Goal: Task Accomplishment & Management: Manage account settings

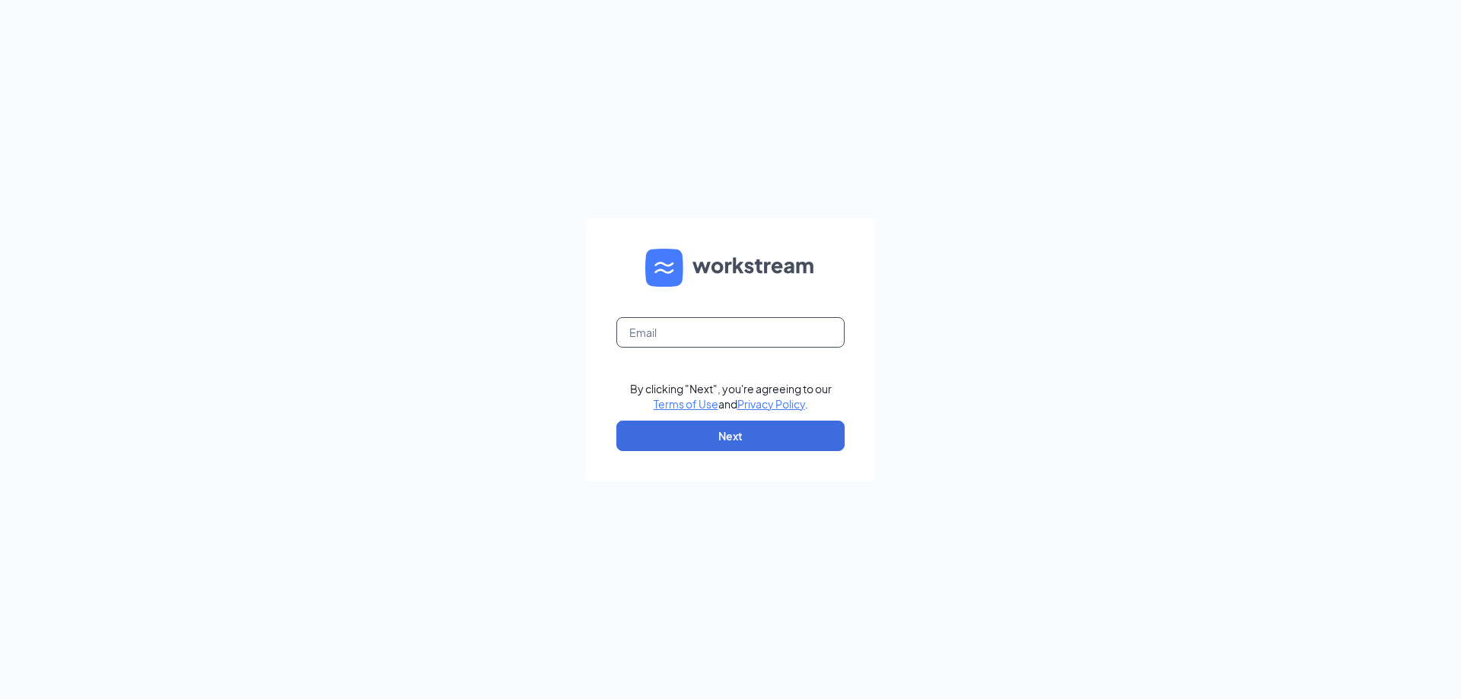
click at [765, 328] on input "text" at bounding box center [730, 332] width 228 height 30
type input "207548@famousforchicken.com"
click at [762, 428] on button "Next" at bounding box center [730, 436] width 228 height 30
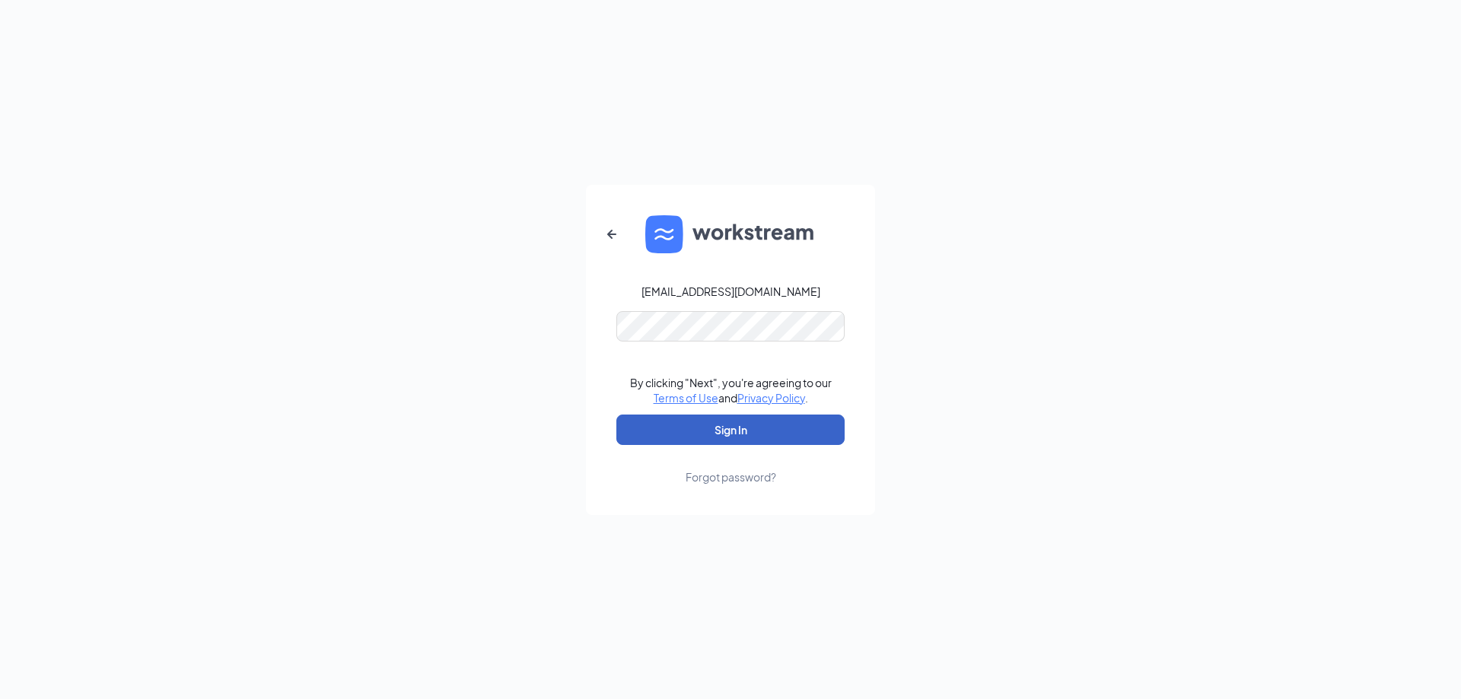
click at [746, 439] on button "Sign In" at bounding box center [730, 430] width 228 height 30
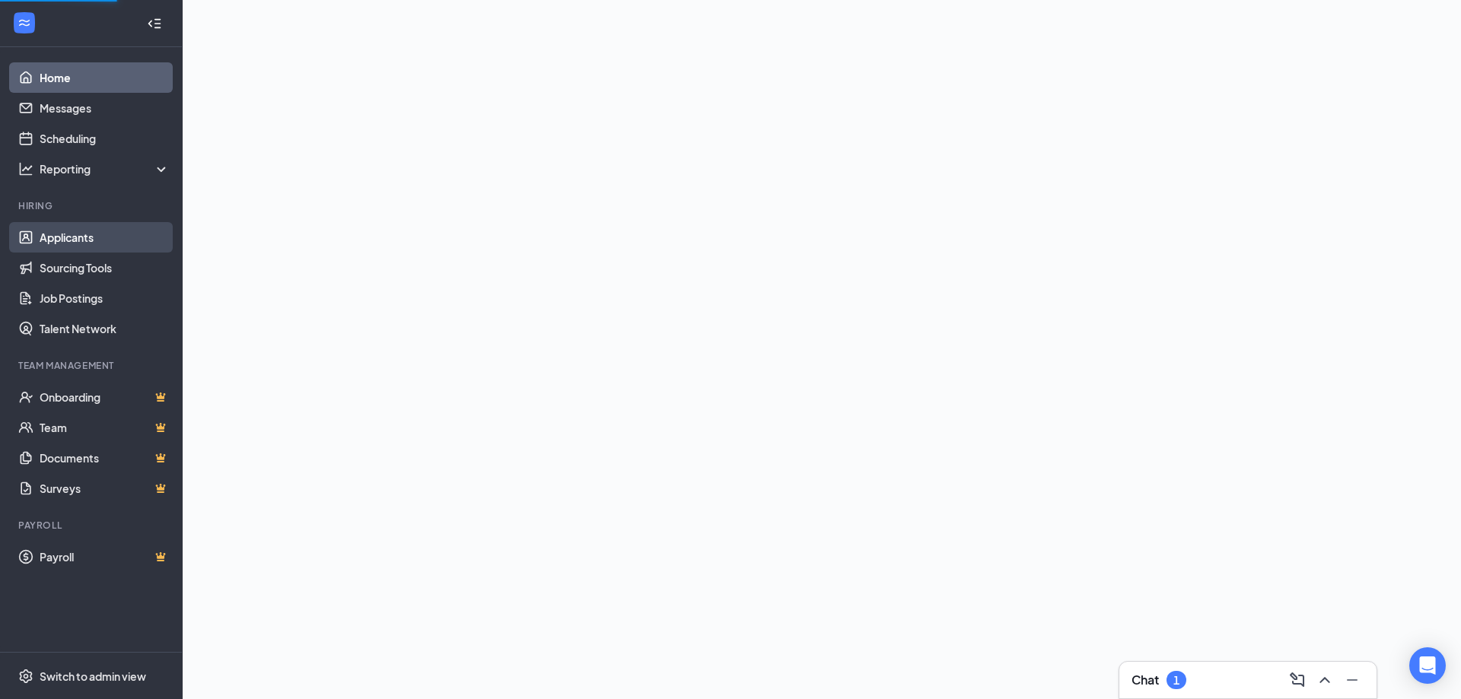
click at [94, 240] on link "Applicants" at bounding box center [105, 237] width 130 height 30
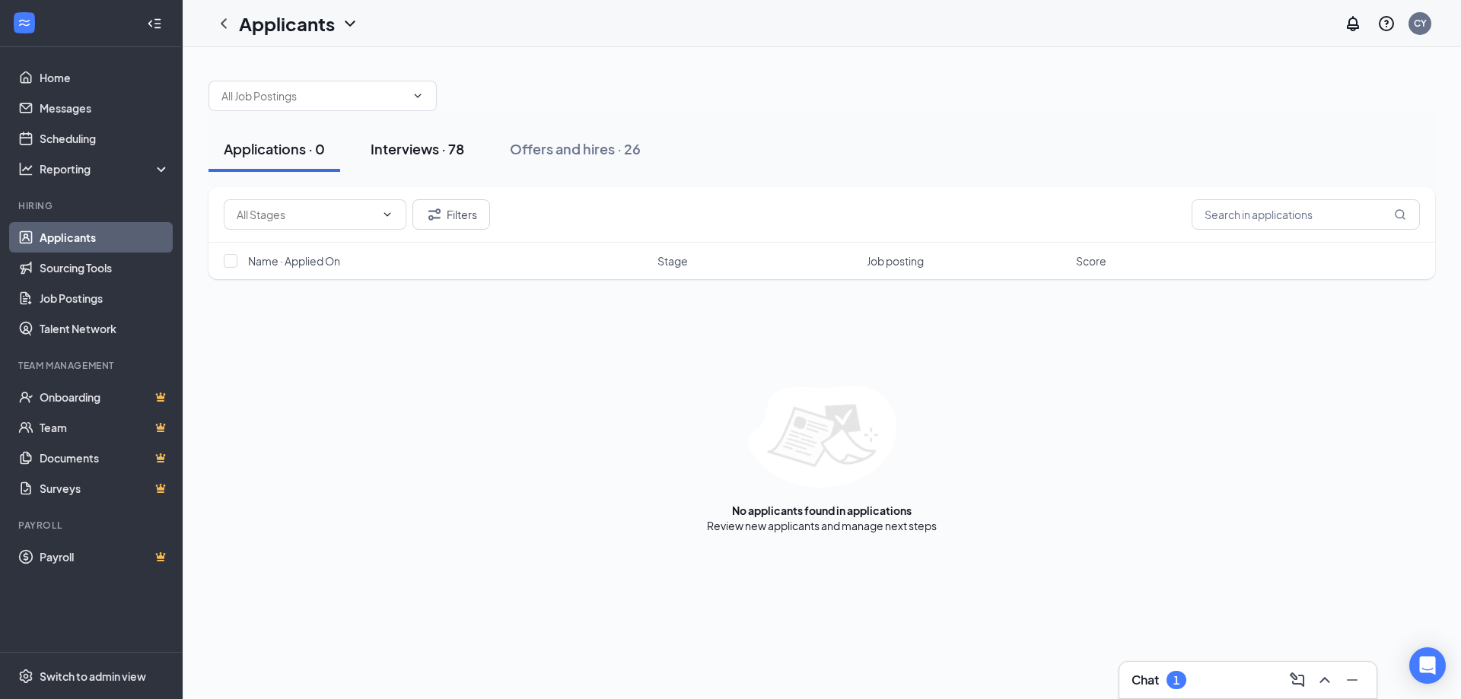
click at [429, 145] on div "Interviews · 78" at bounding box center [418, 148] width 94 height 19
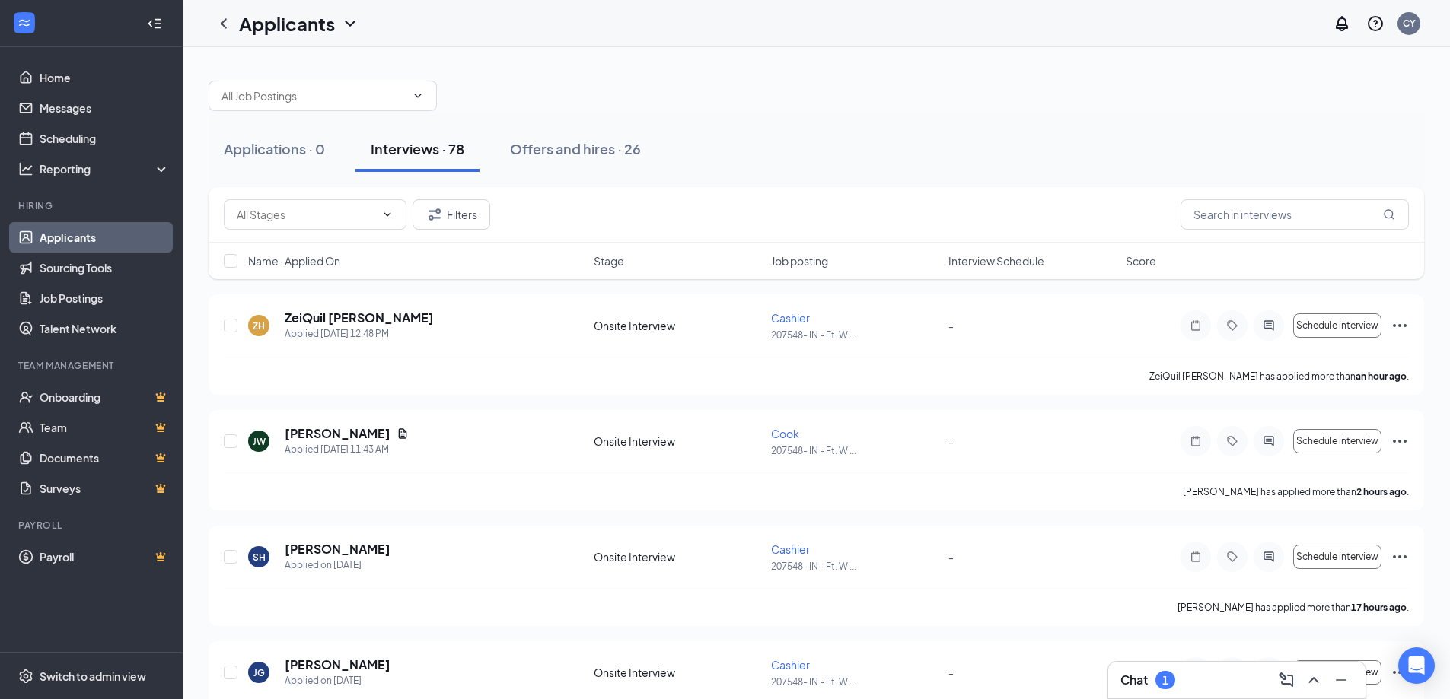
click at [1138, 682] on h3 "Chat" at bounding box center [1133, 680] width 27 height 17
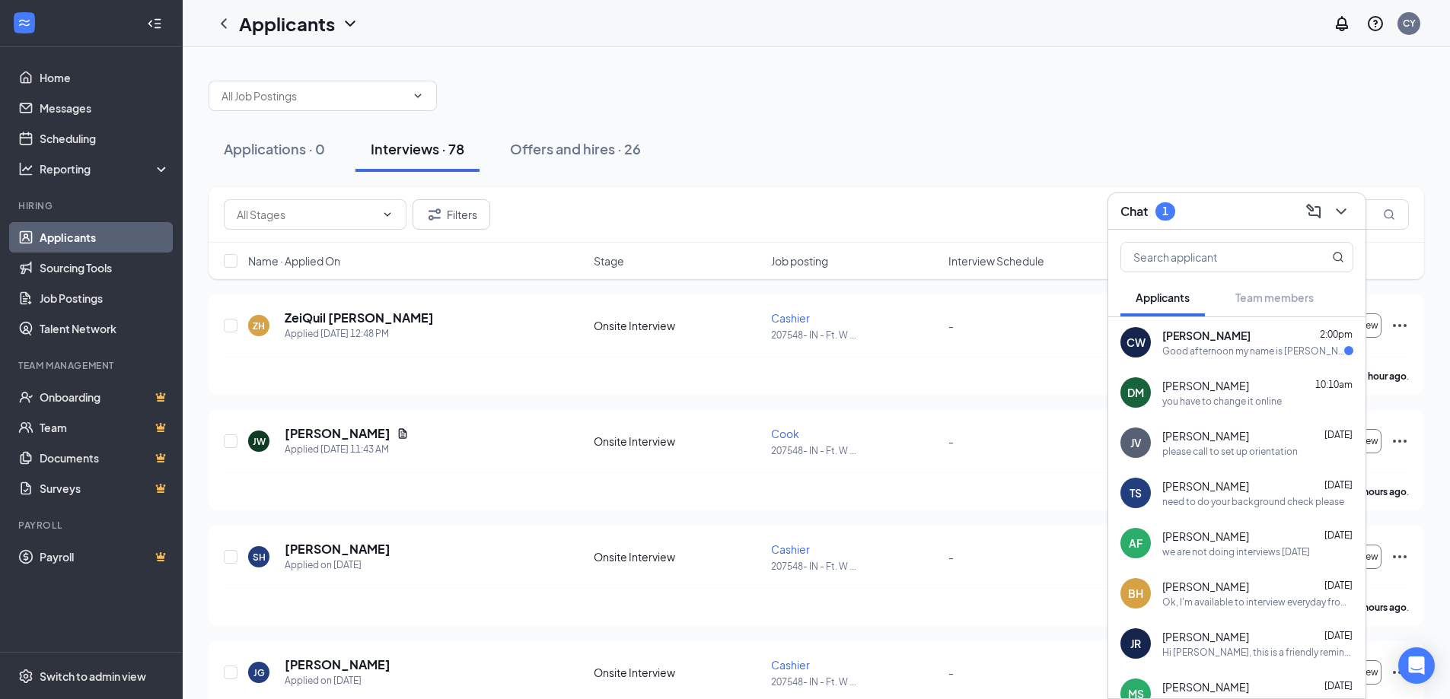
click at [1197, 354] on div "Good afternoon my name is [PERSON_NAME] applied for the cook position at your […" at bounding box center [1253, 351] width 182 height 13
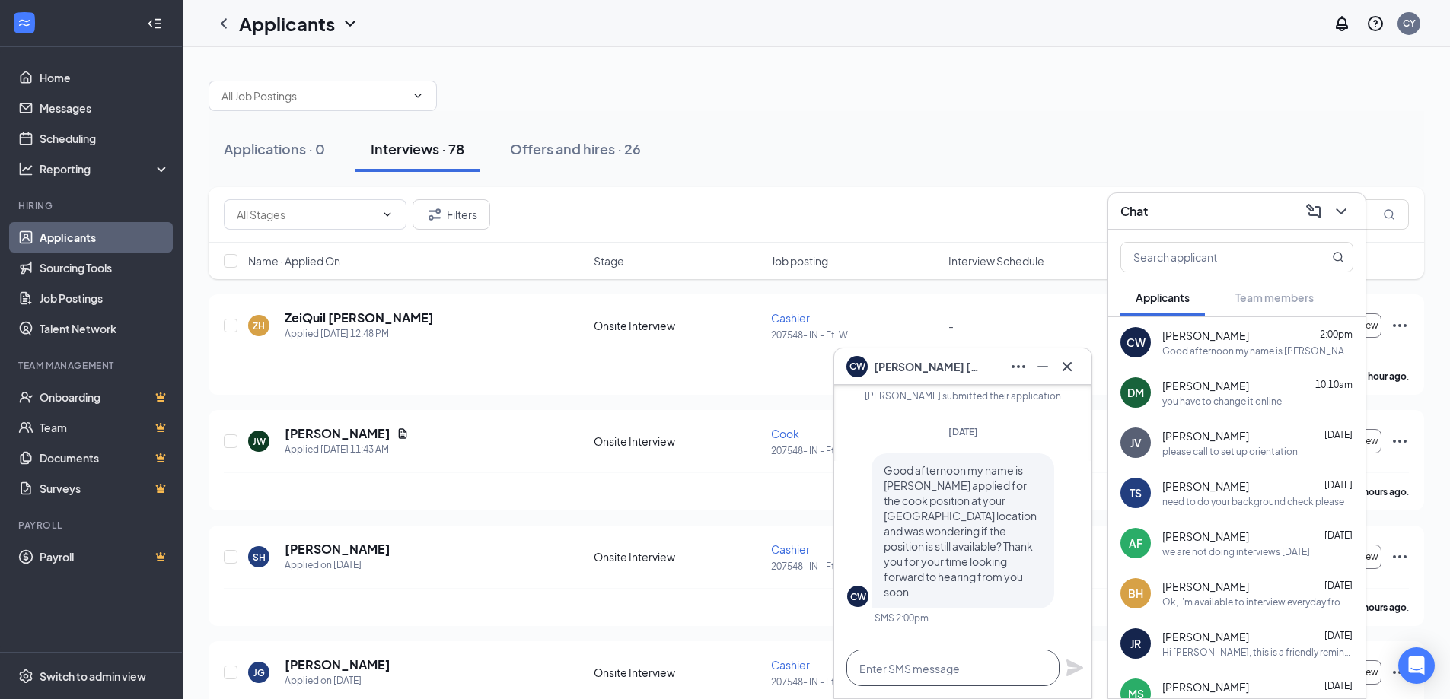
click at [962, 668] on textarea at bounding box center [952, 668] width 213 height 37
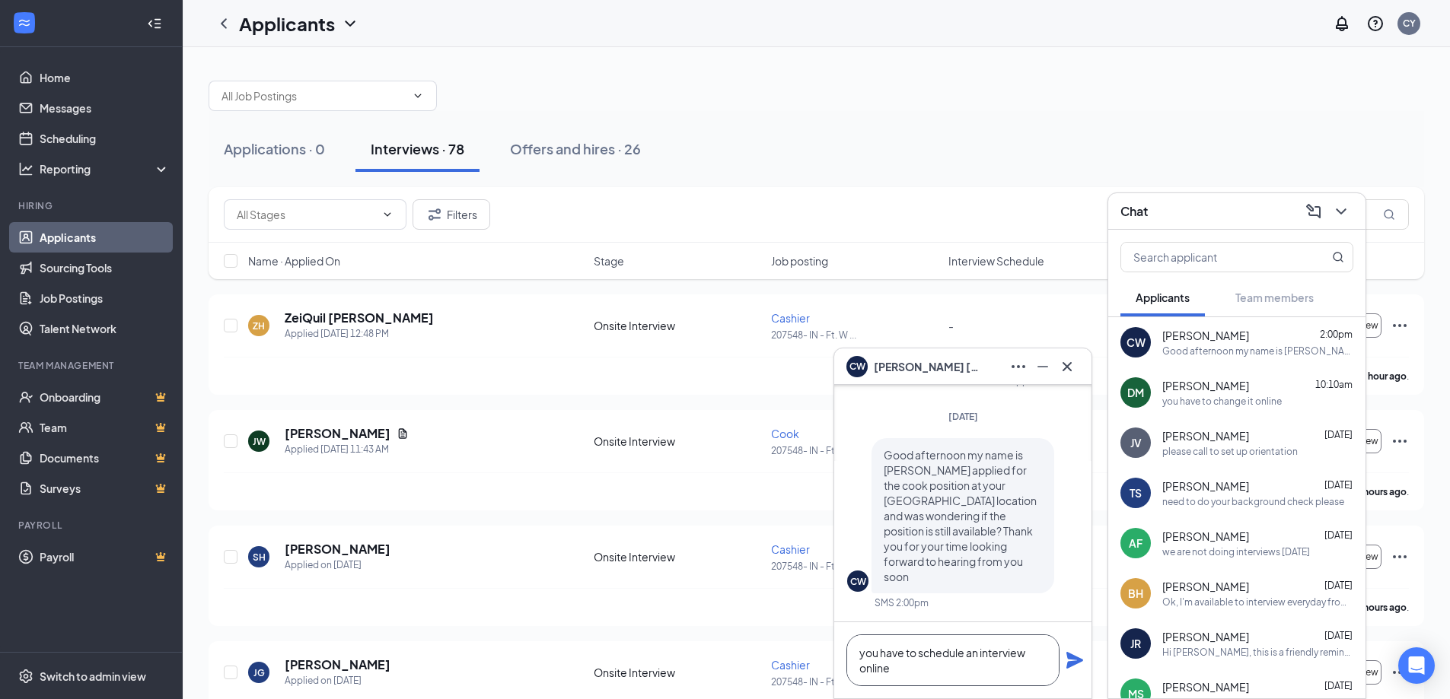
type textarea "you have to schedule an interview online"
click at [1078, 659] on icon "Plane" at bounding box center [1074, 660] width 17 height 17
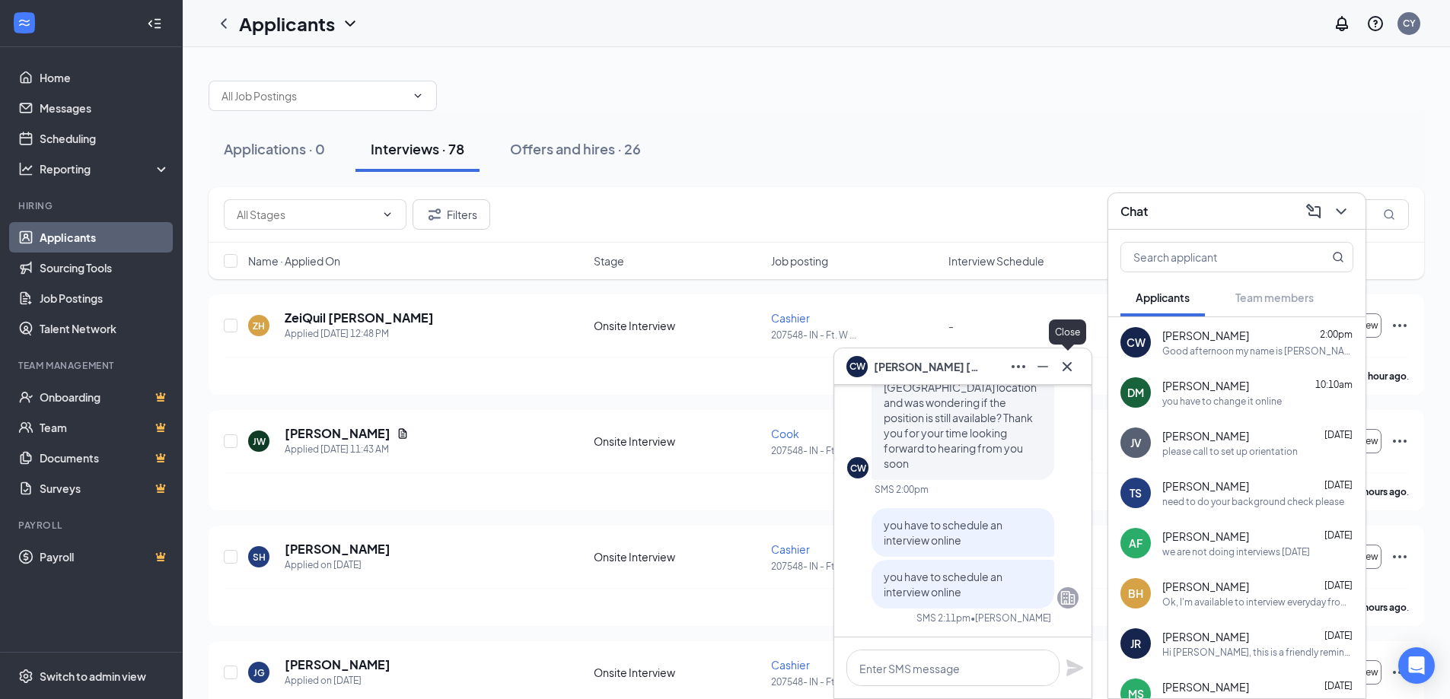
click at [1068, 368] on icon "Cross" at bounding box center [1067, 367] width 18 height 18
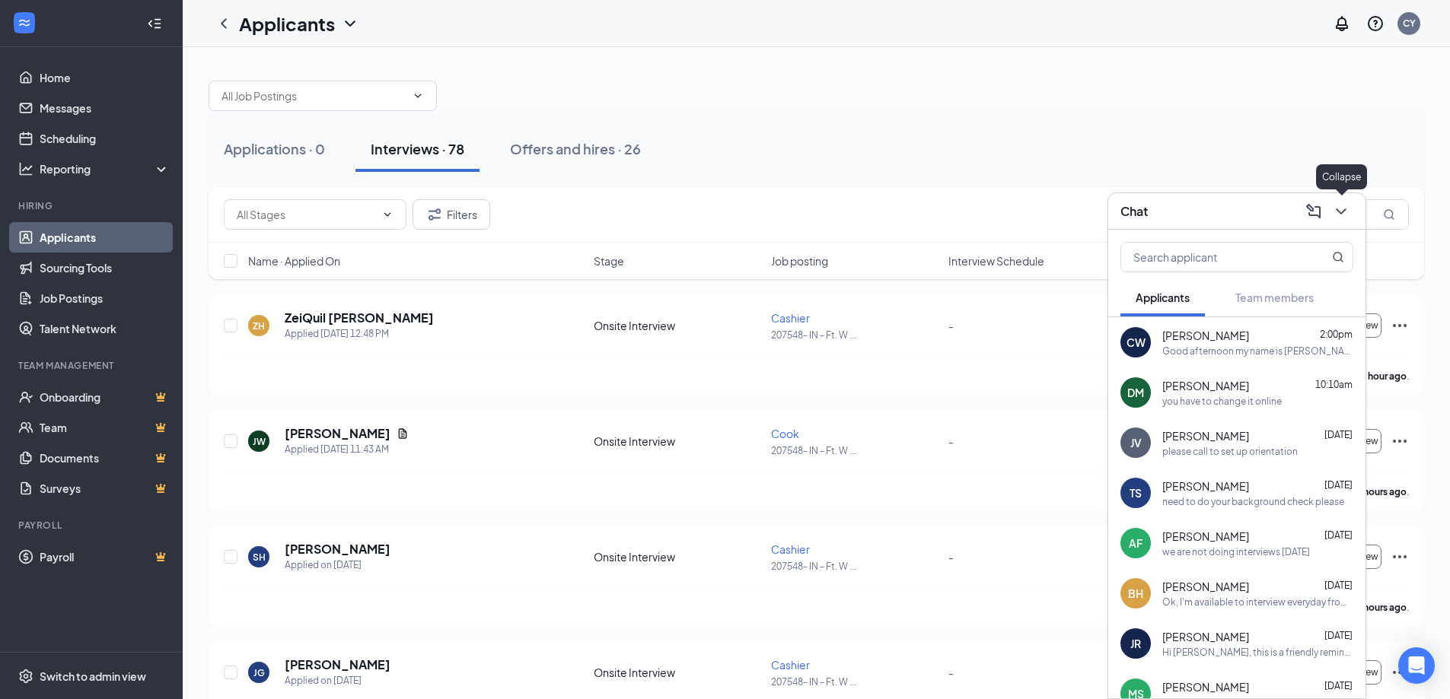
click at [1338, 215] on icon "ChevronDown" at bounding box center [1341, 211] width 18 height 18
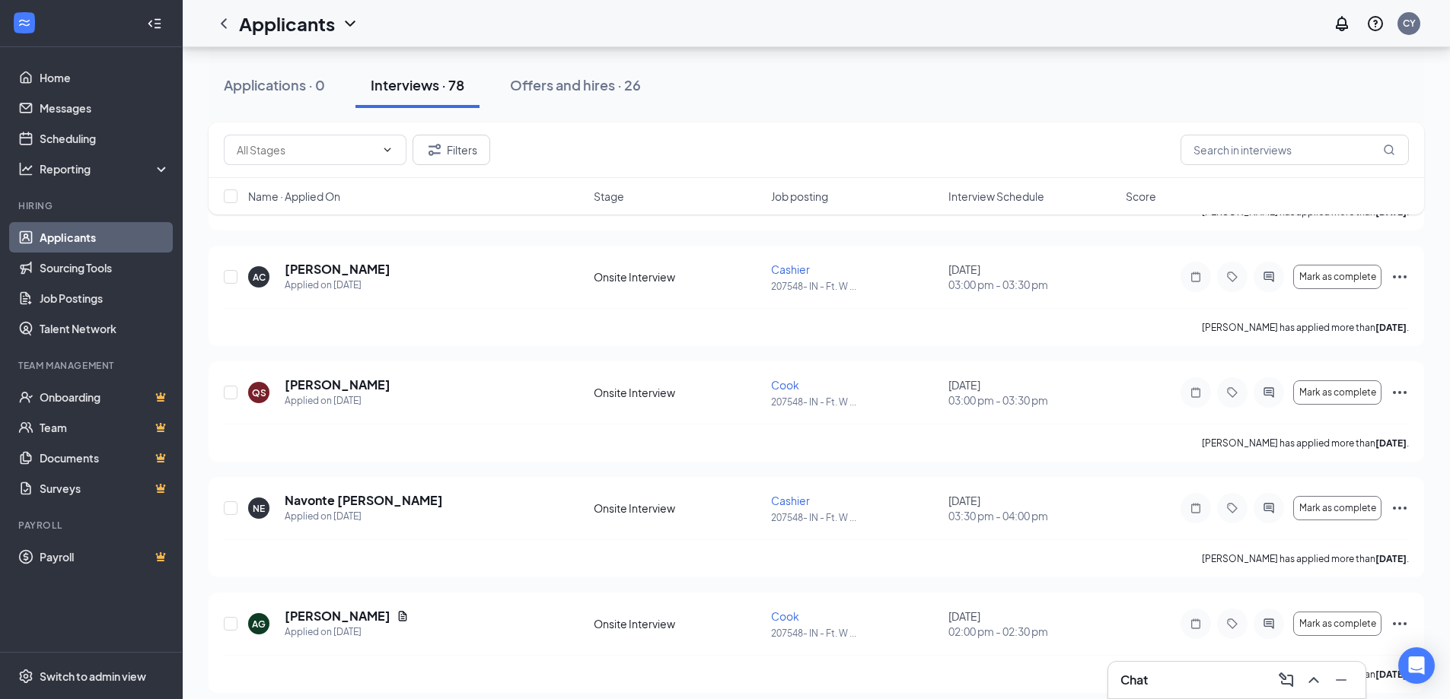
scroll to position [2283, 0]
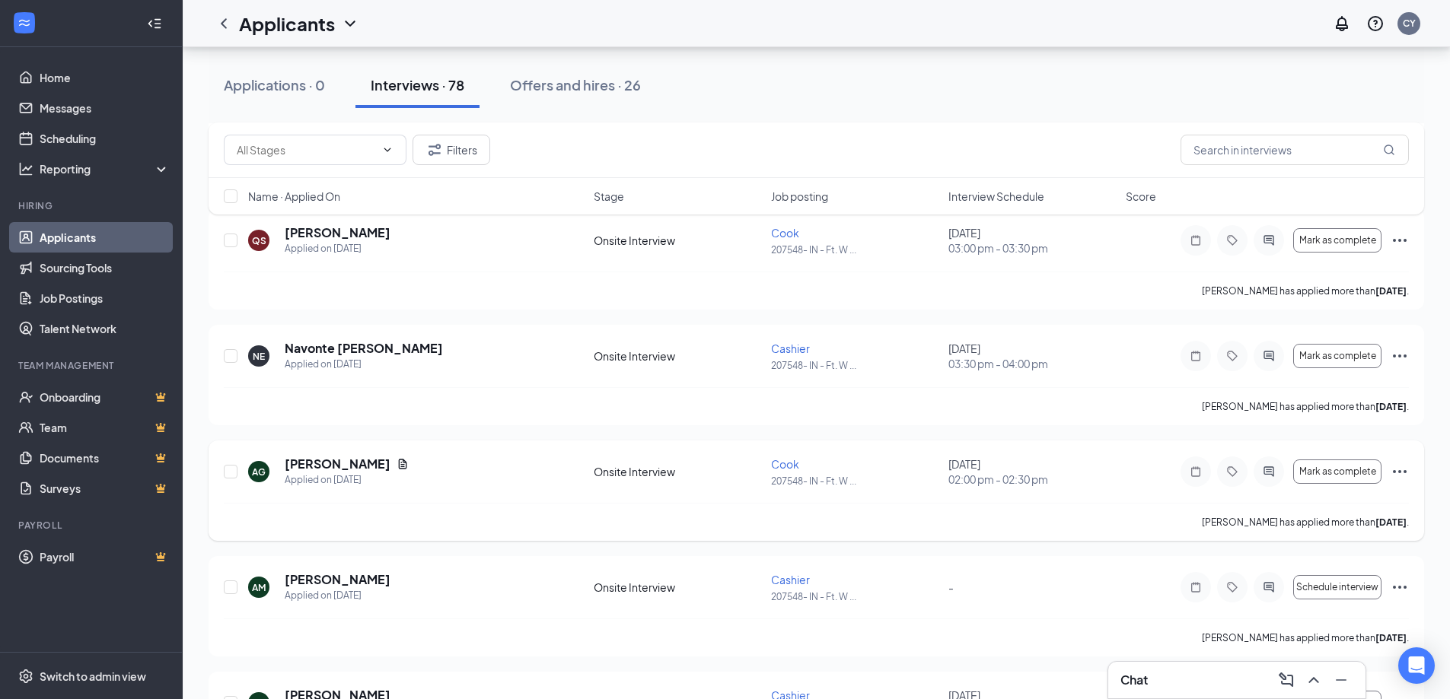
click at [1397, 473] on icon "Ellipses" at bounding box center [1399, 472] width 18 height 18
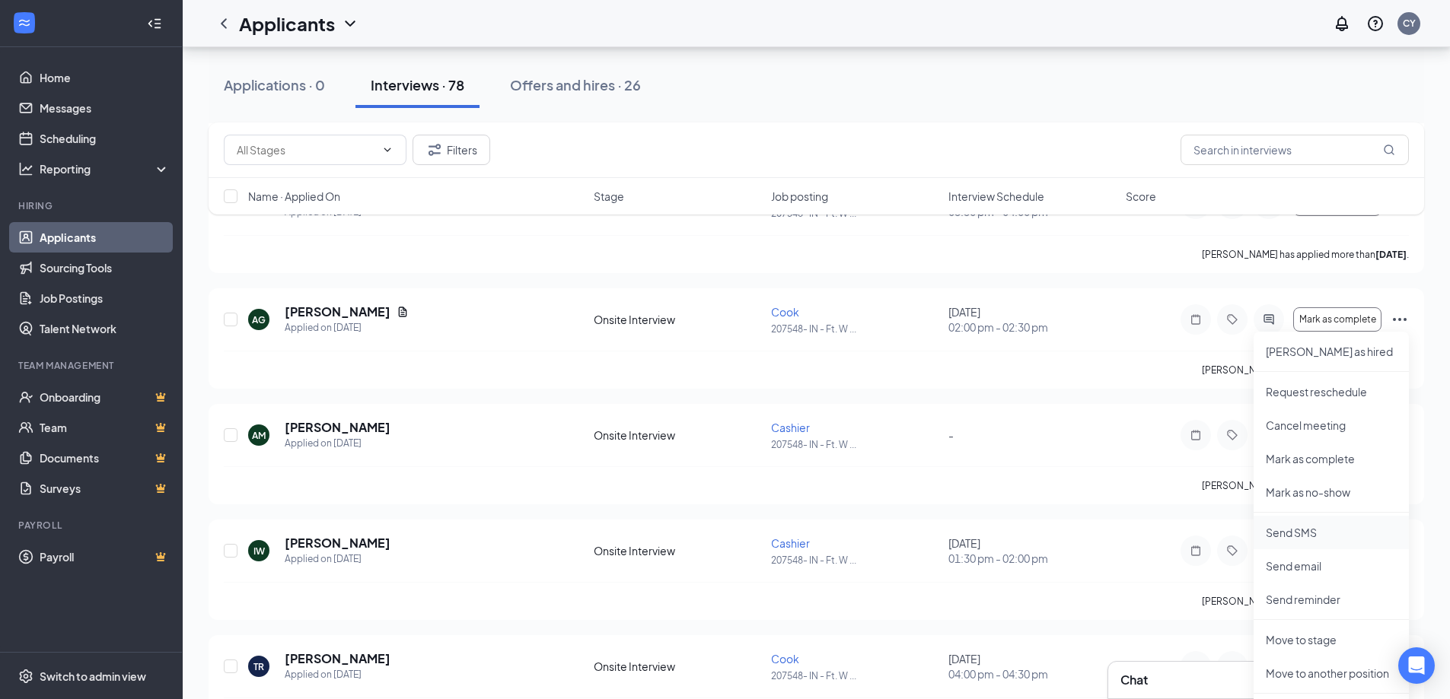
scroll to position [2587, 0]
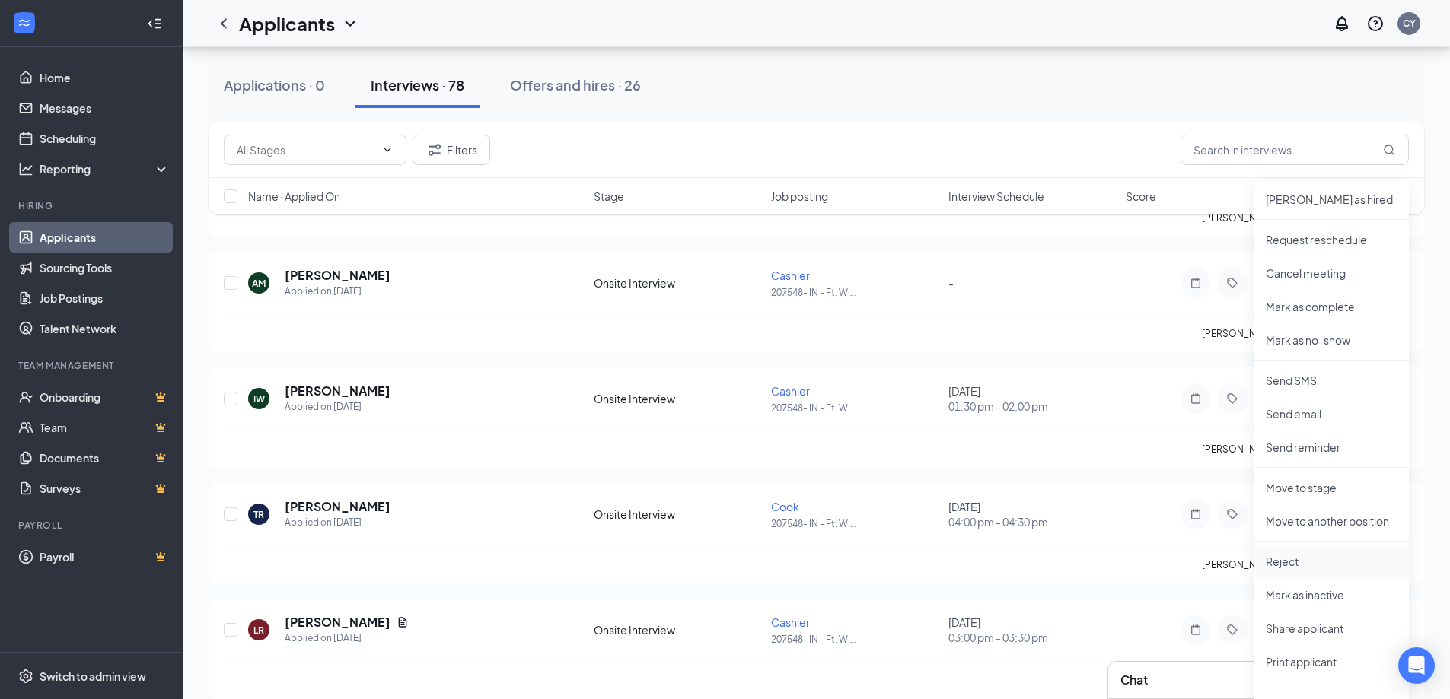
click at [1296, 559] on p "Reject" at bounding box center [1331, 561] width 131 height 15
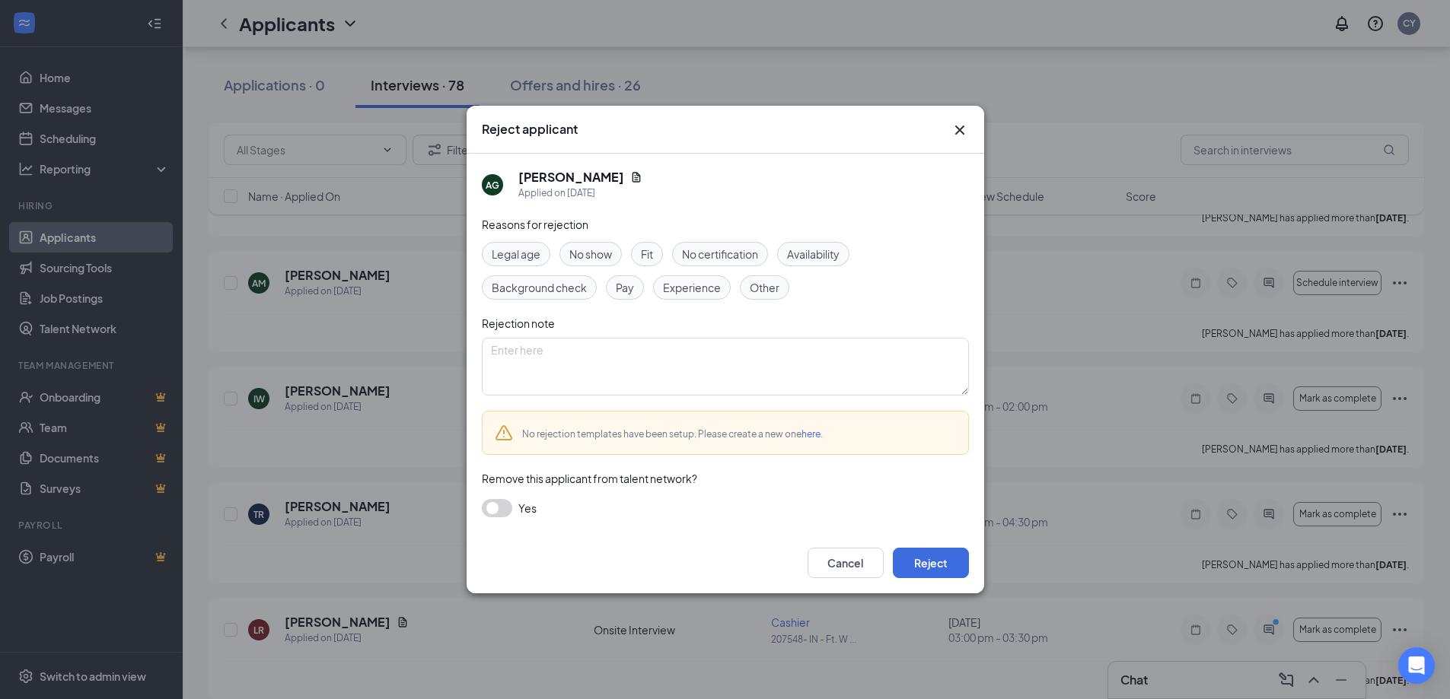
click at [592, 247] on span "No show" at bounding box center [590, 254] width 43 height 17
click at [925, 568] on button "Reject" at bounding box center [931, 563] width 76 height 30
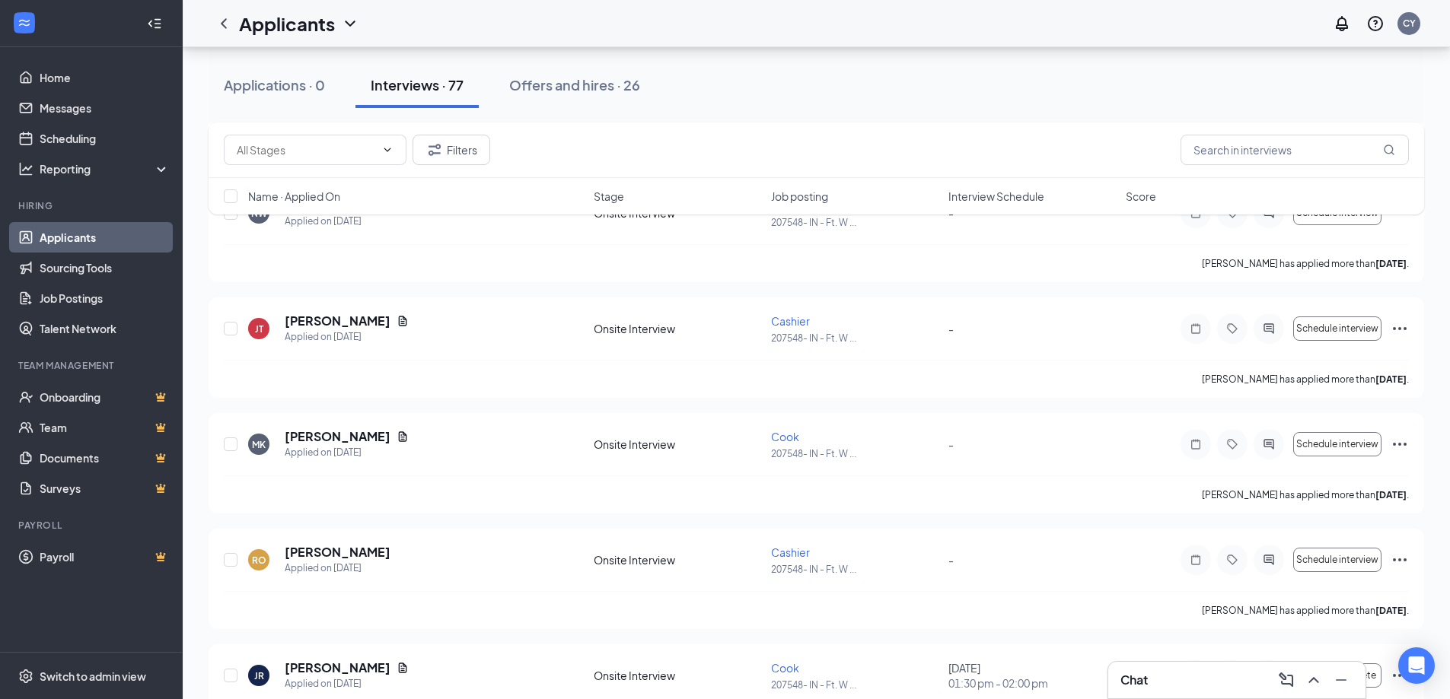
scroll to position [3196, 0]
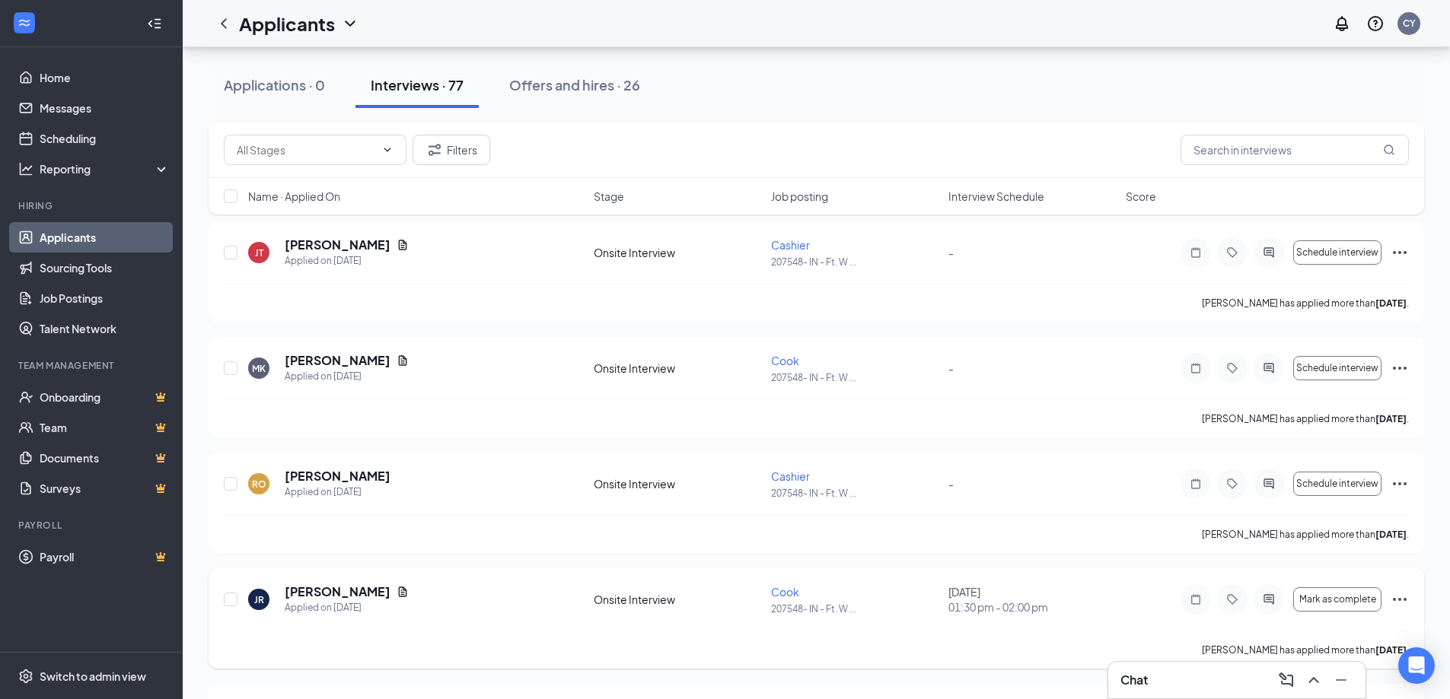
click at [1392, 599] on icon "Ellipses" at bounding box center [1399, 600] width 18 height 18
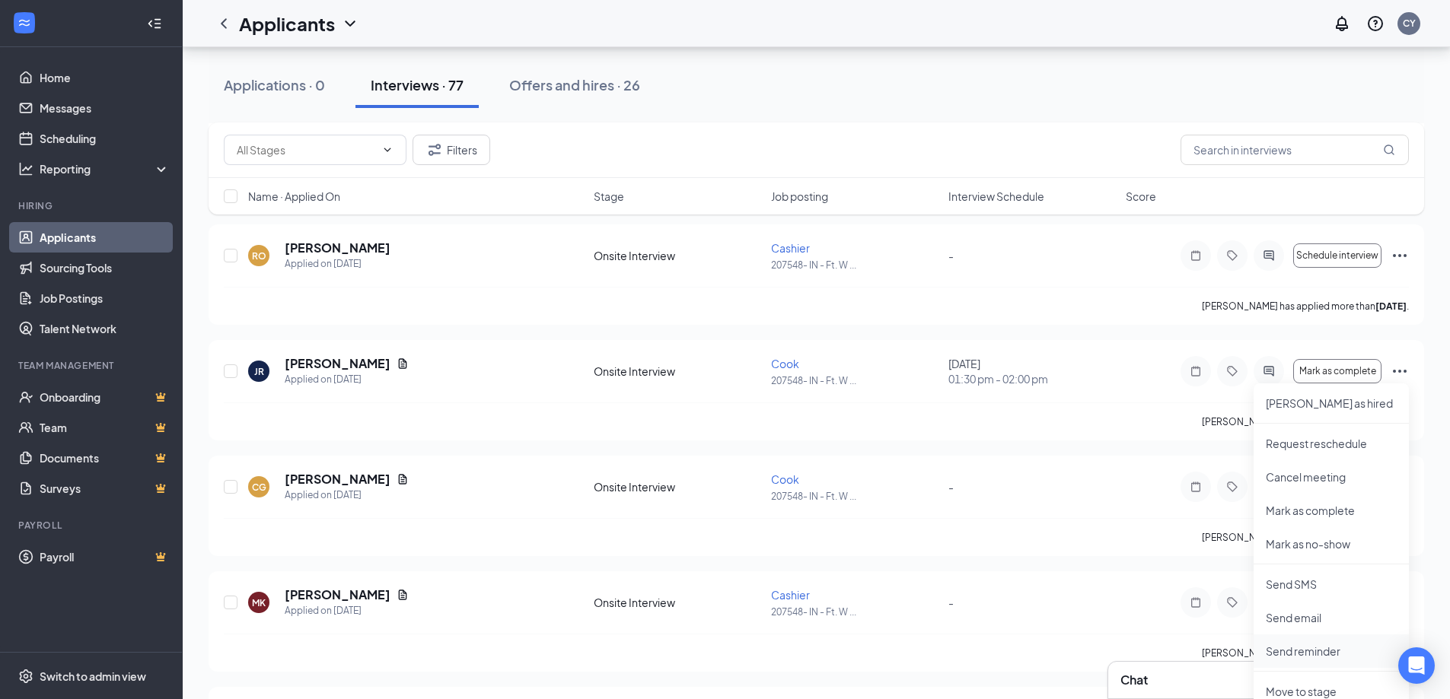
scroll to position [3577, 0]
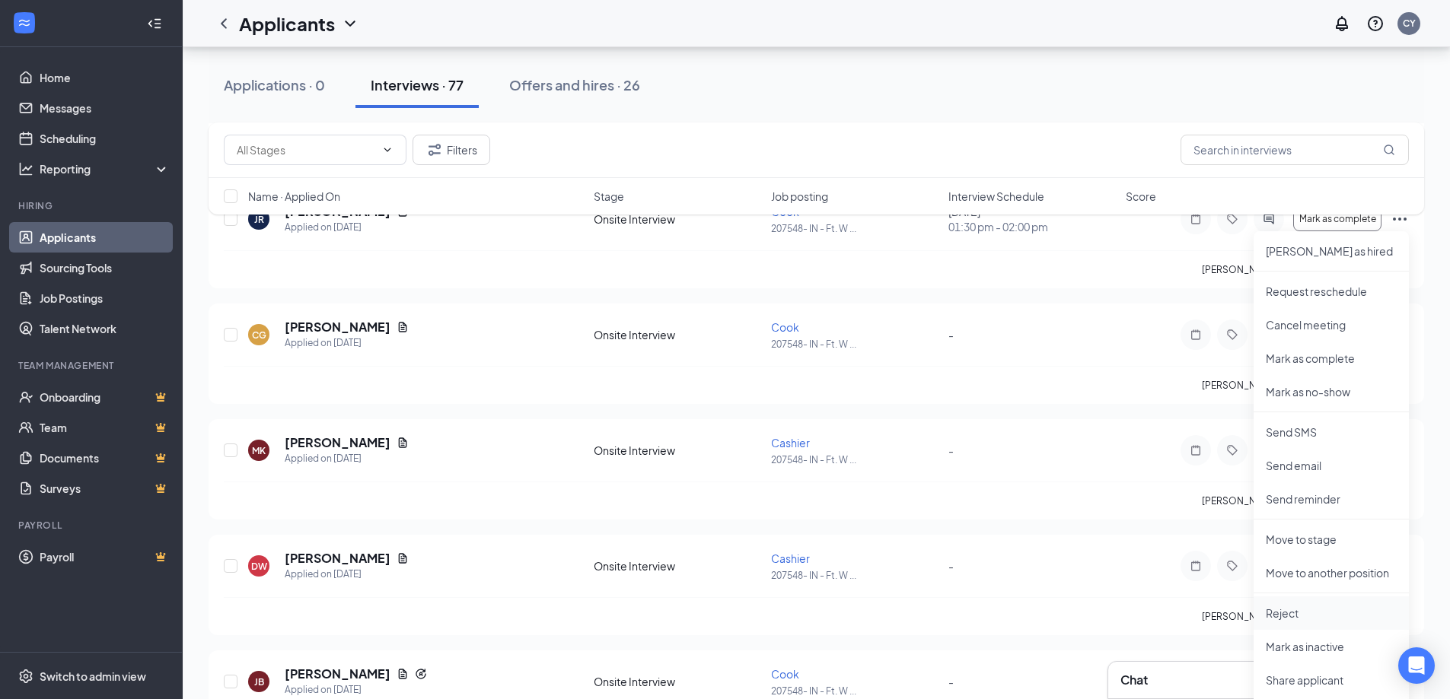
click at [1313, 619] on p "Reject" at bounding box center [1331, 613] width 131 height 15
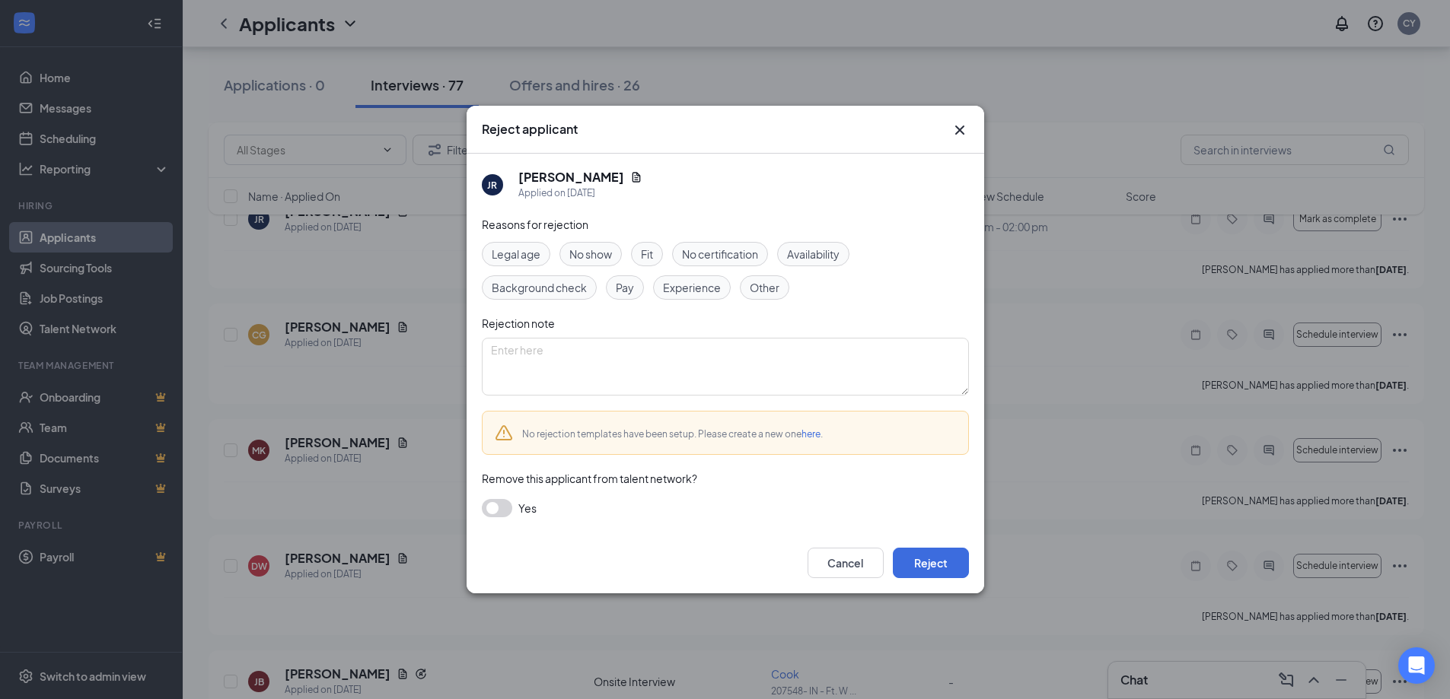
click at [588, 250] on span "No show" at bounding box center [590, 254] width 43 height 17
click at [486, 508] on button "button" at bounding box center [497, 508] width 30 height 18
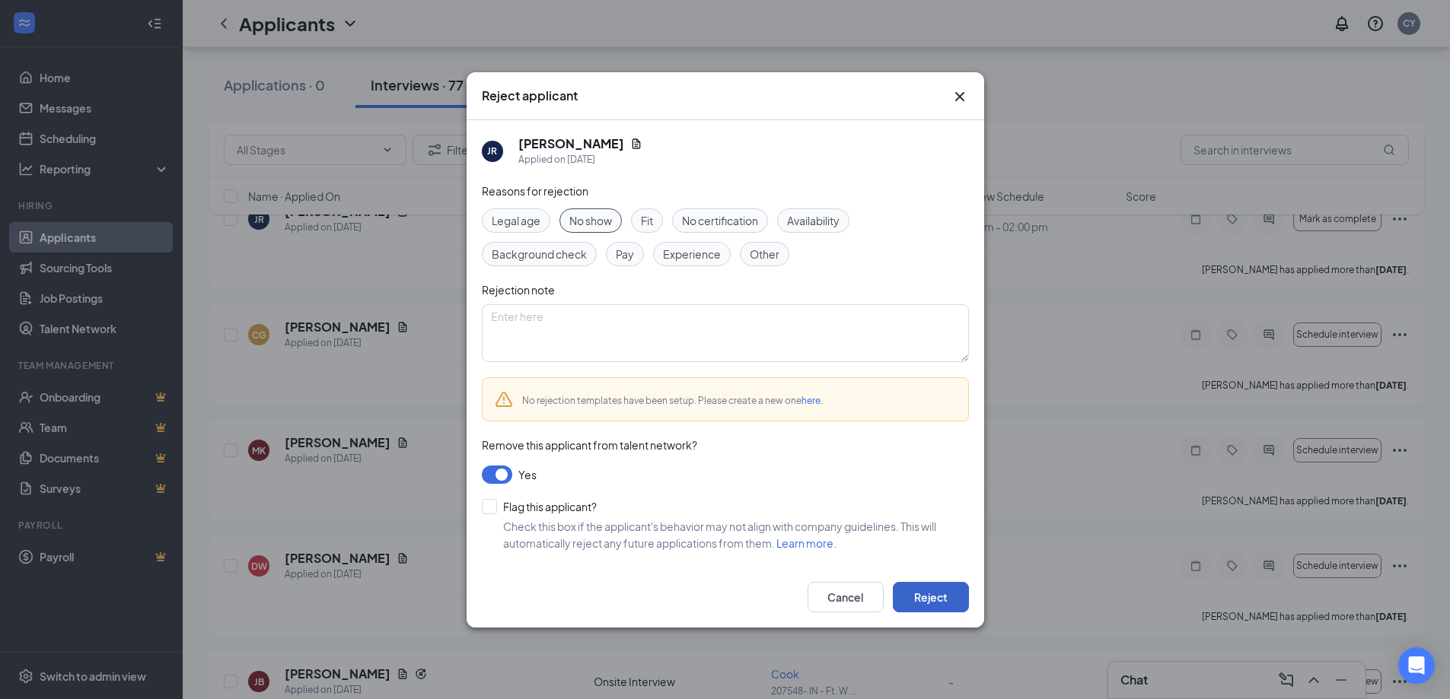
click at [947, 591] on button "Reject" at bounding box center [931, 597] width 76 height 30
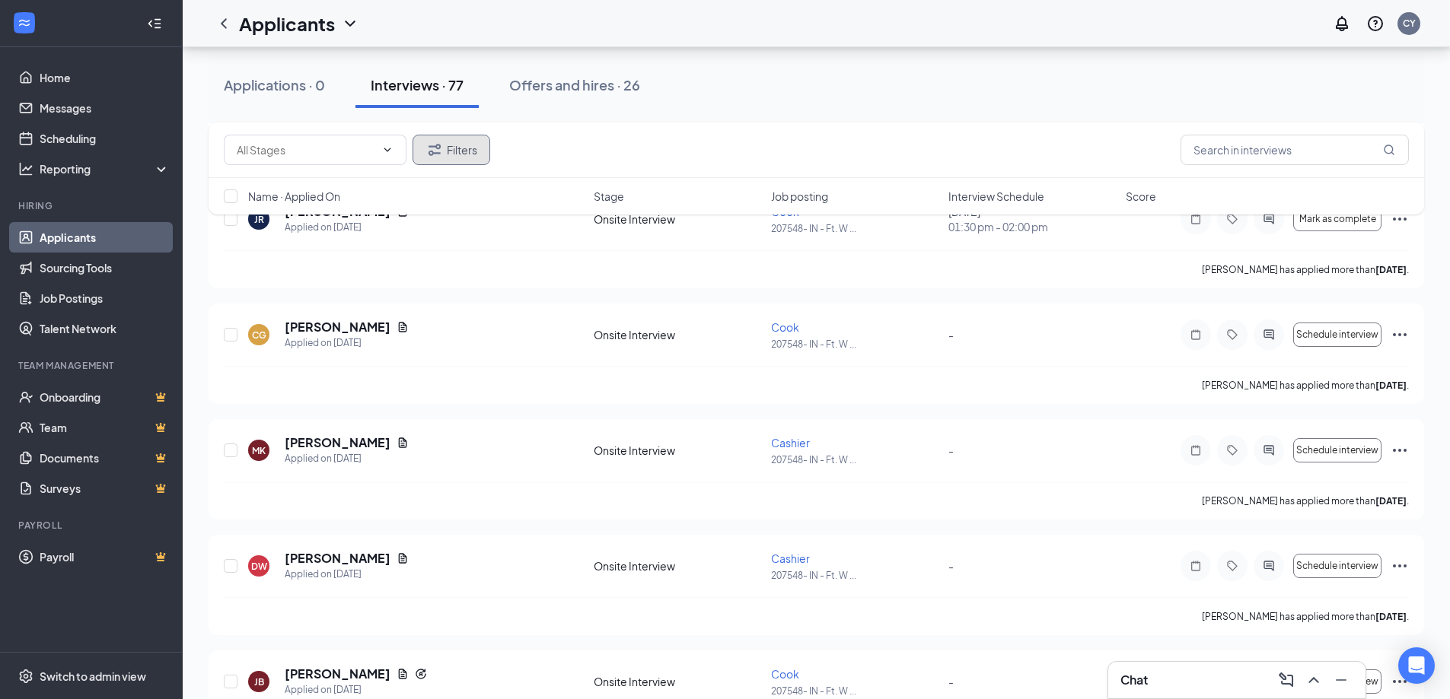
click at [454, 151] on button "Filters" at bounding box center [451, 150] width 78 height 30
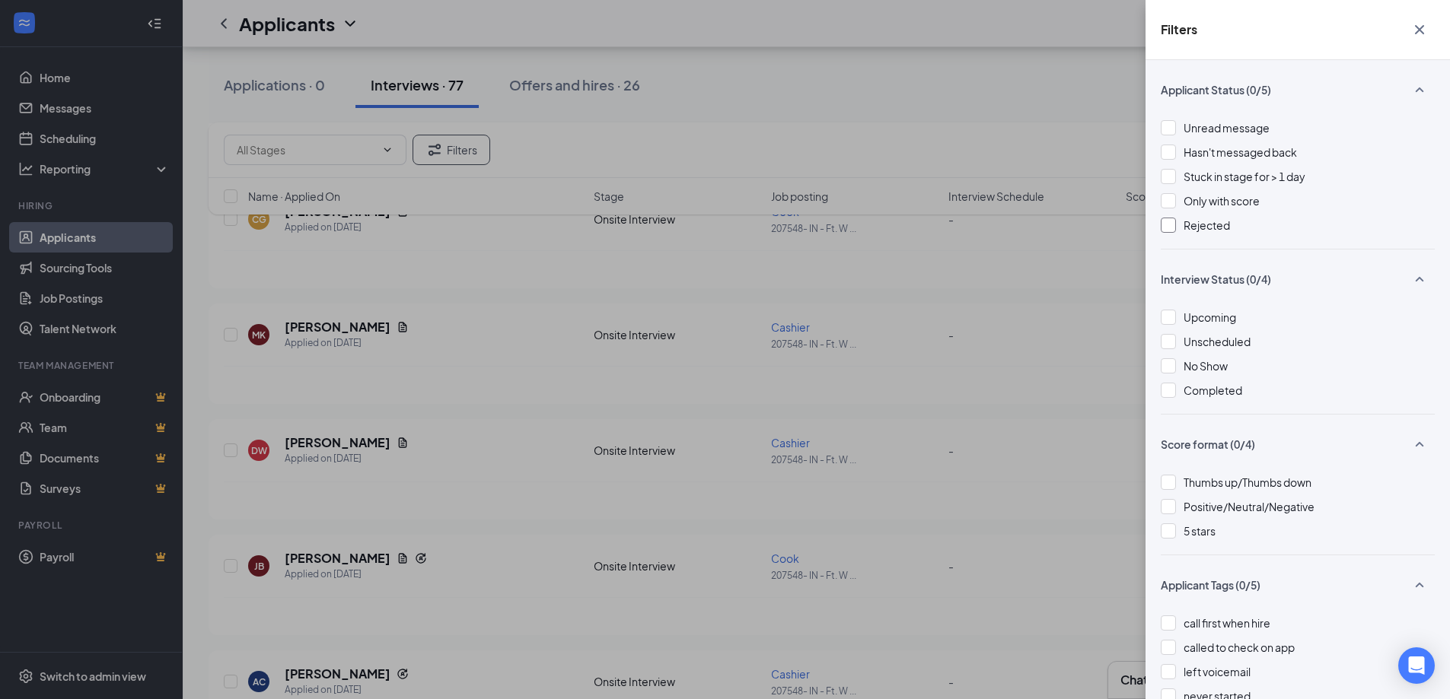
click at [1167, 231] on div at bounding box center [1167, 225] width 15 height 15
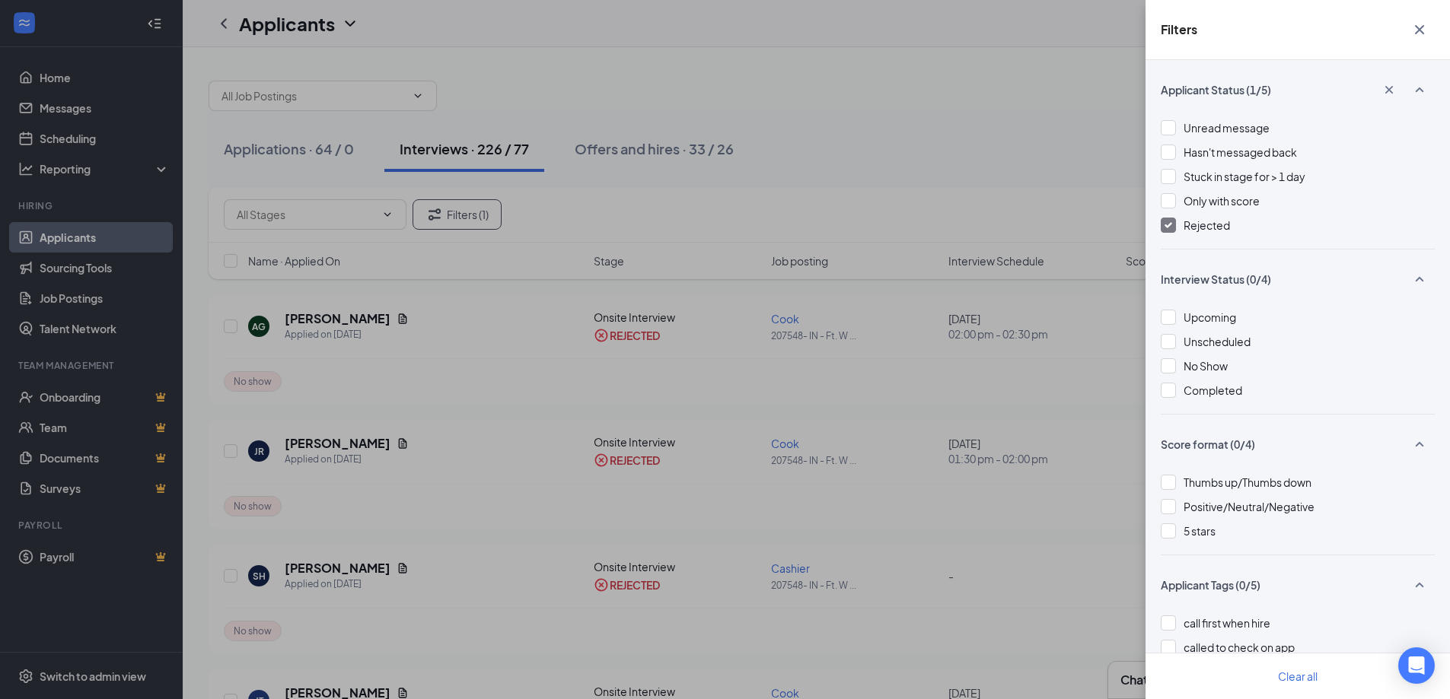
click at [1421, 29] on icon "Cross" at bounding box center [1419, 29] width 9 height 9
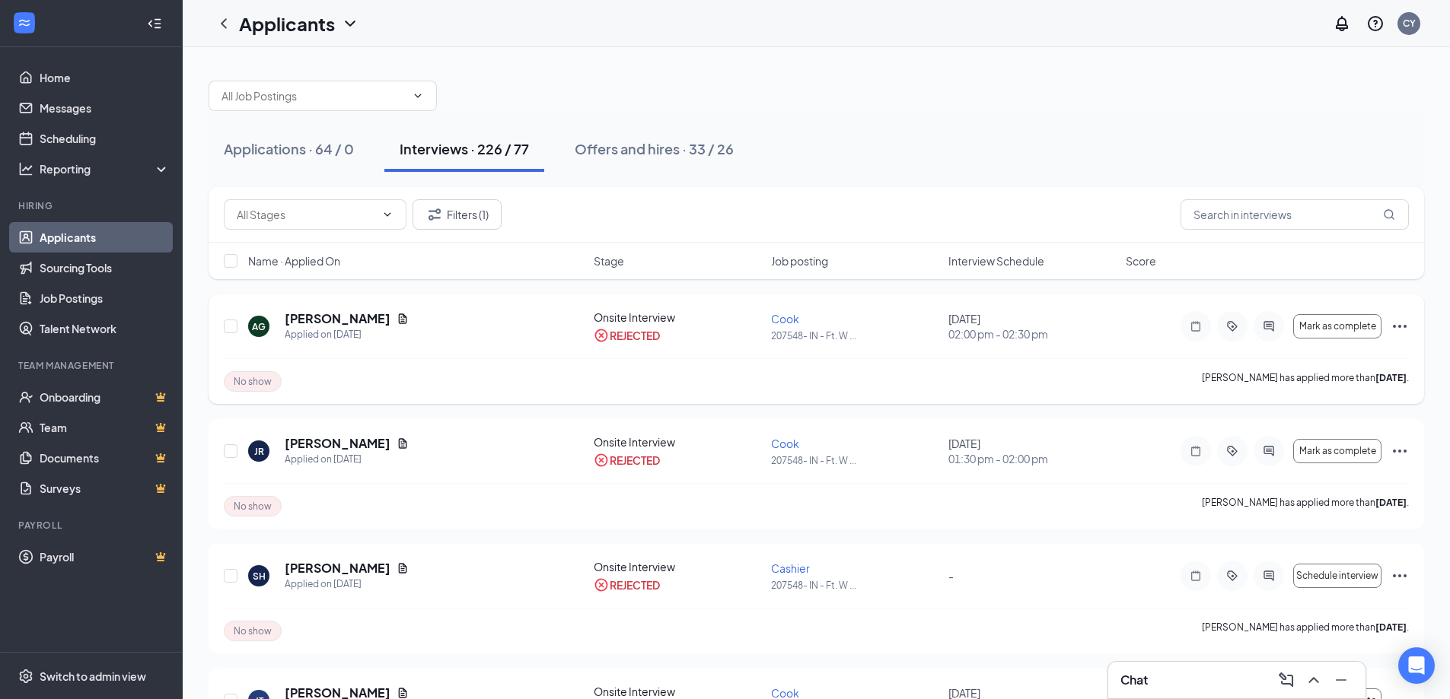
click at [1396, 316] on div "Mark as complete" at bounding box center [1294, 326] width 228 height 30
click at [1399, 326] on icon "Ellipses" at bounding box center [1400, 326] width 14 height 3
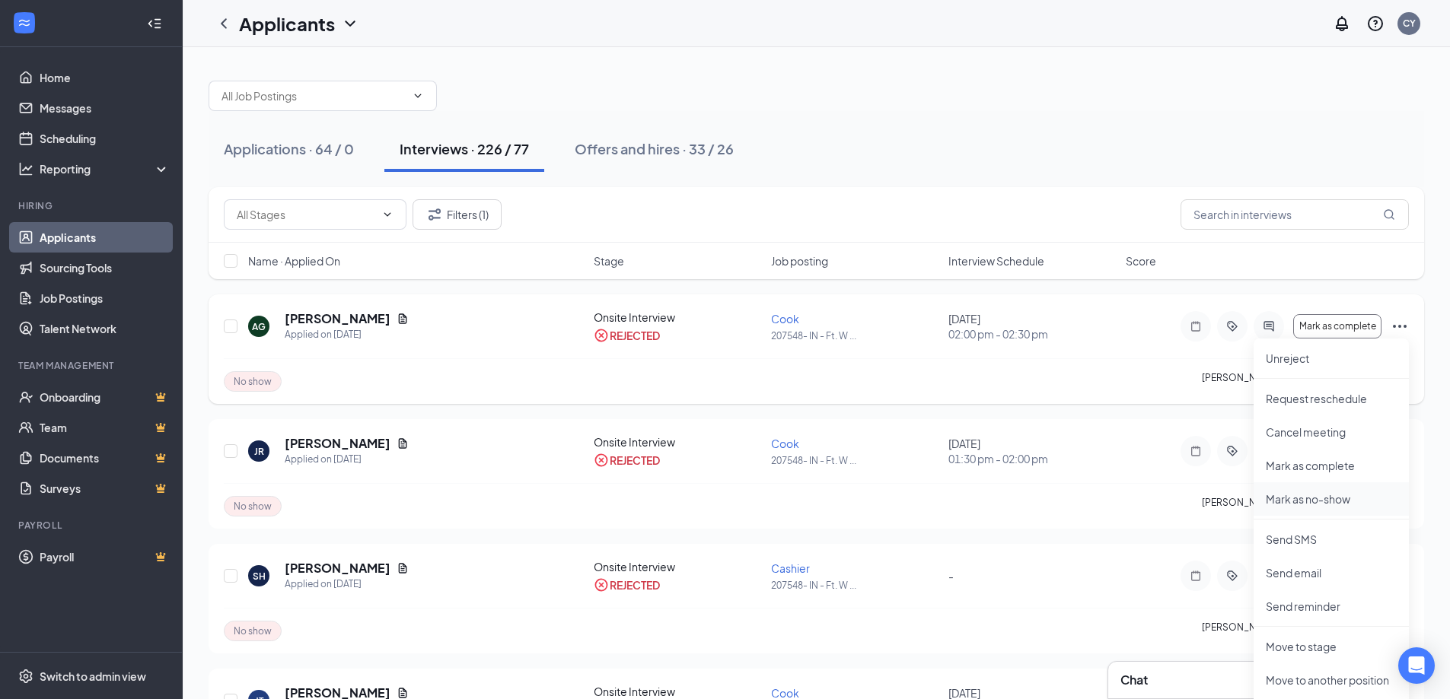
click at [1303, 498] on p "Mark as no-show" at bounding box center [1331, 499] width 131 height 15
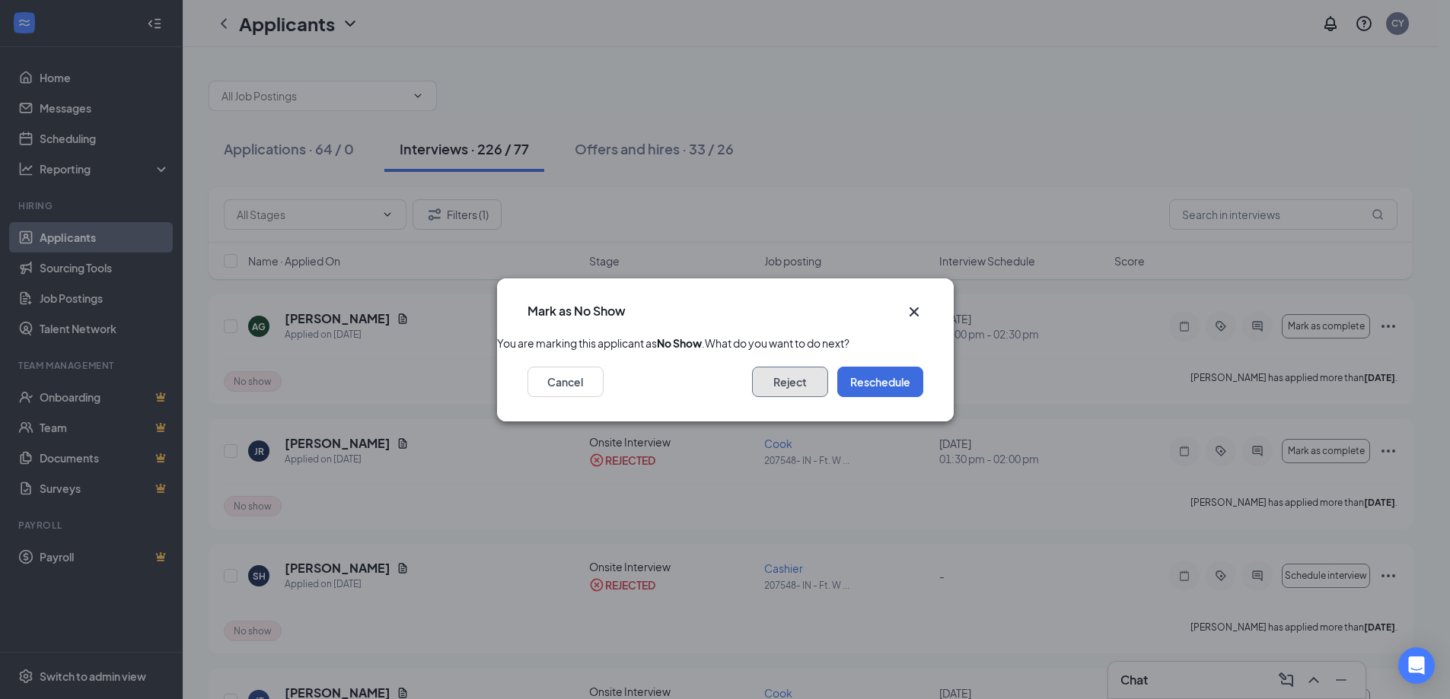
click at [820, 397] on button "Reject" at bounding box center [790, 382] width 76 height 30
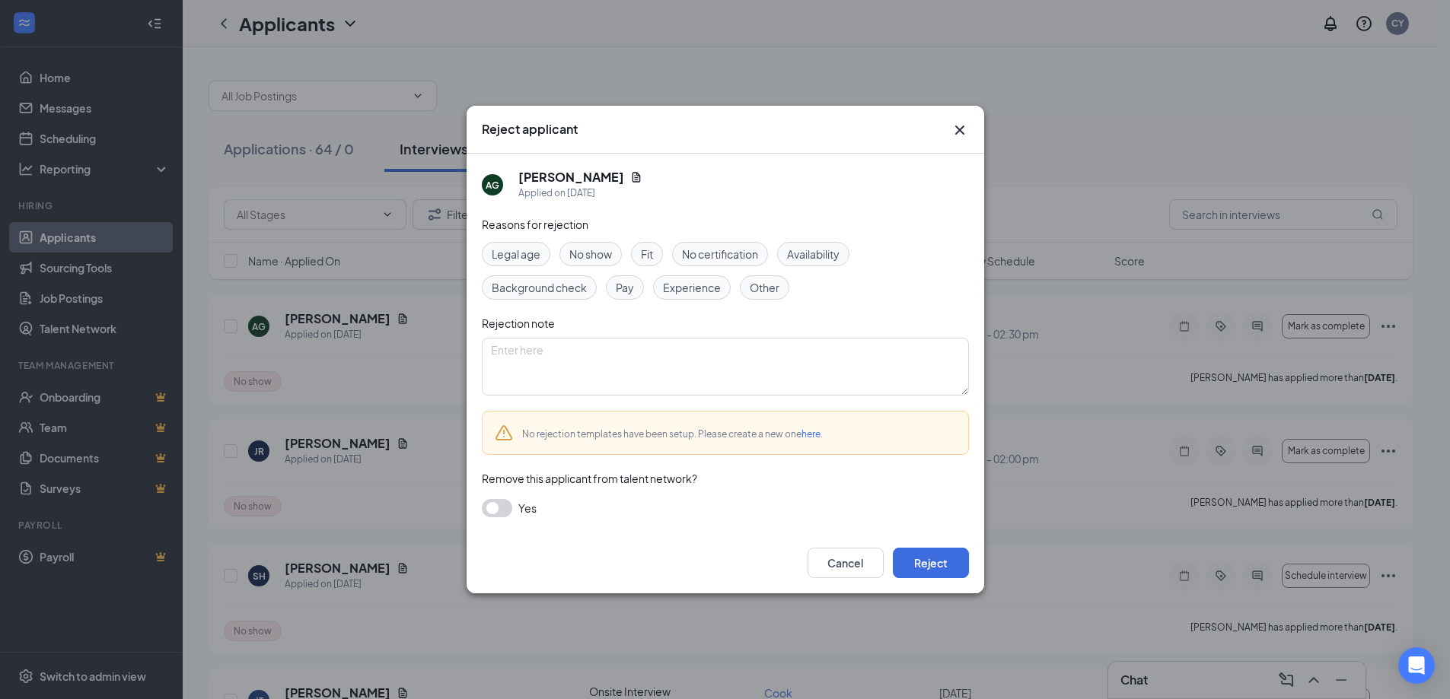
click at [498, 501] on button "button" at bounding box center [497, 508] width 30 height 18
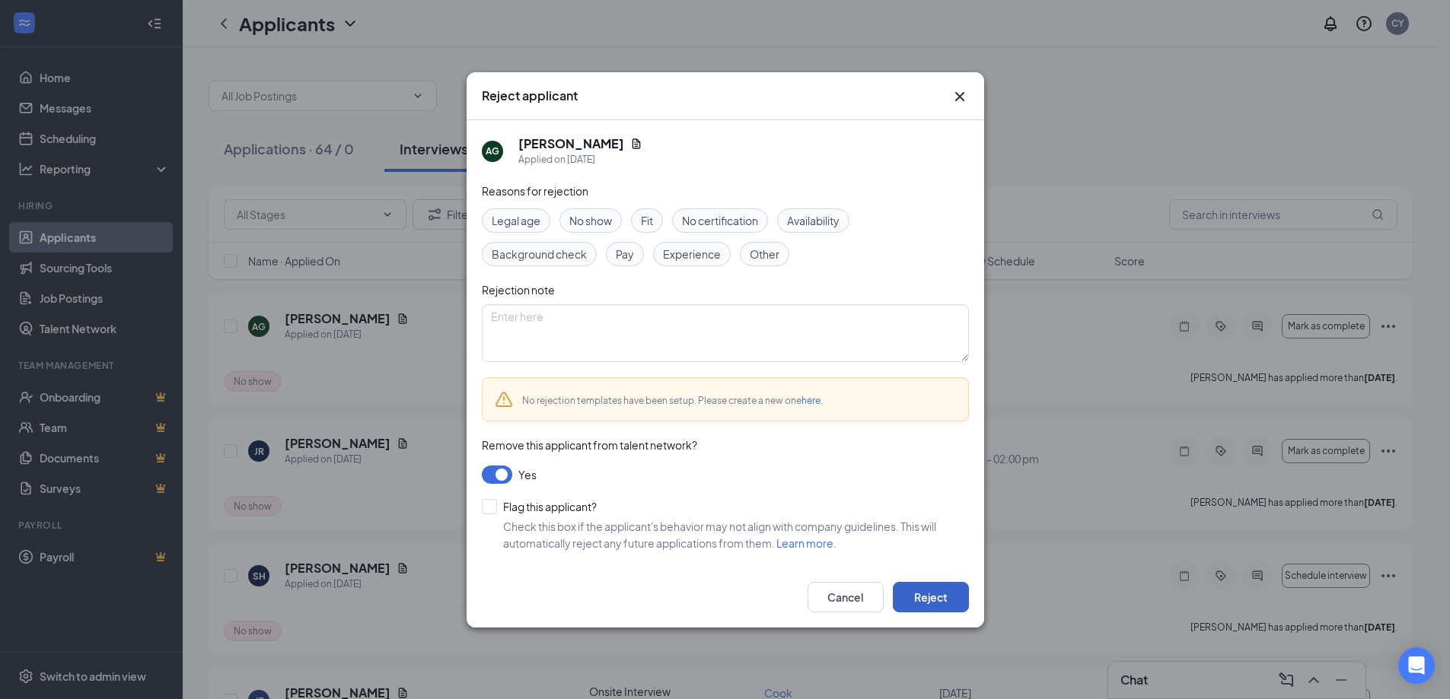
click at [927, 602] on button "Reject" at bounding box center [931, 597] width 76 height 30
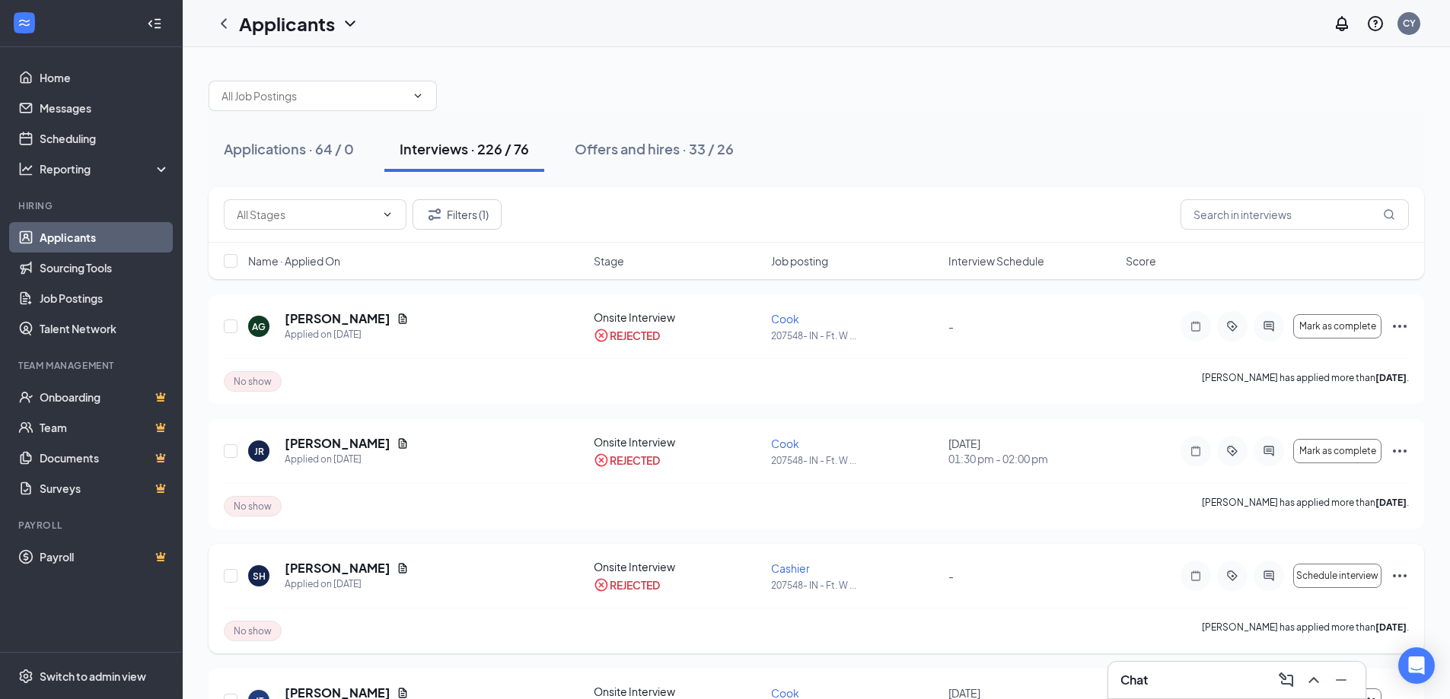
click at [1397, 575] on icon "Ellipses" at bounding box center [1399, 576] width 18 height 18
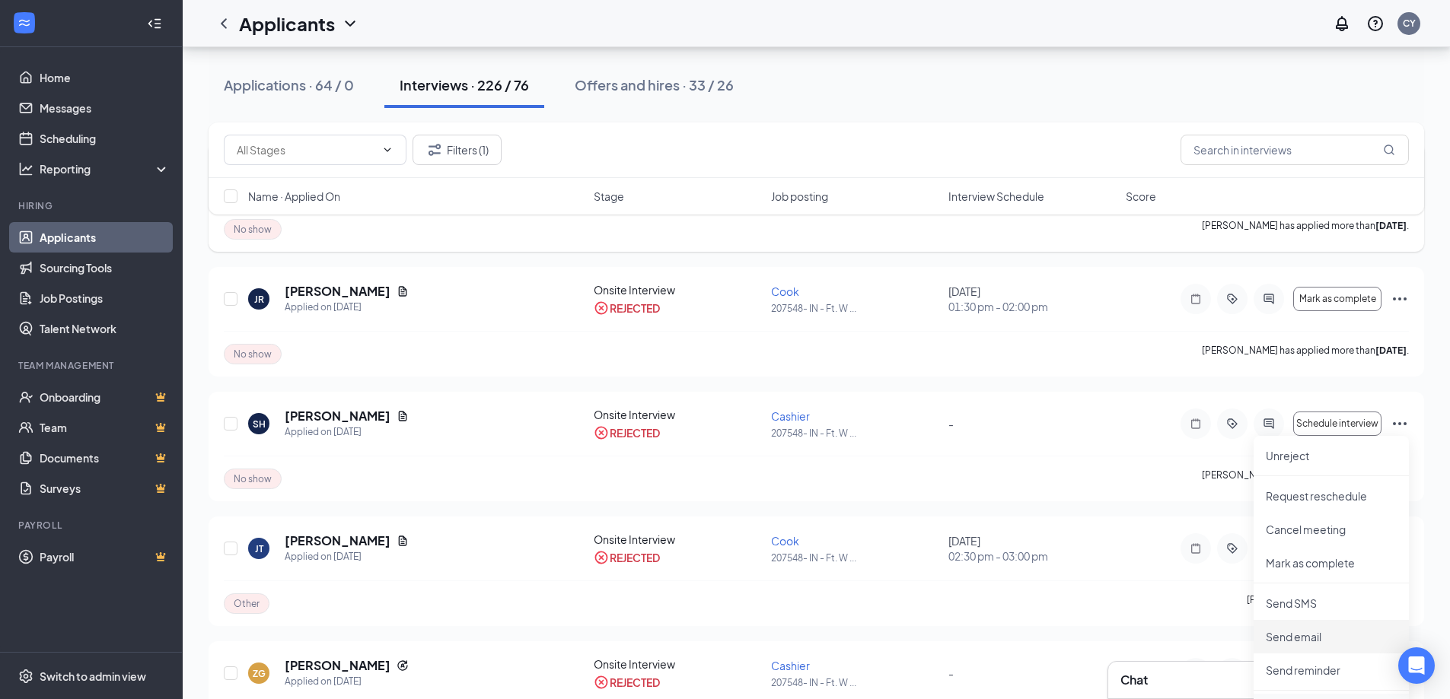
scroll to position [228, 0]
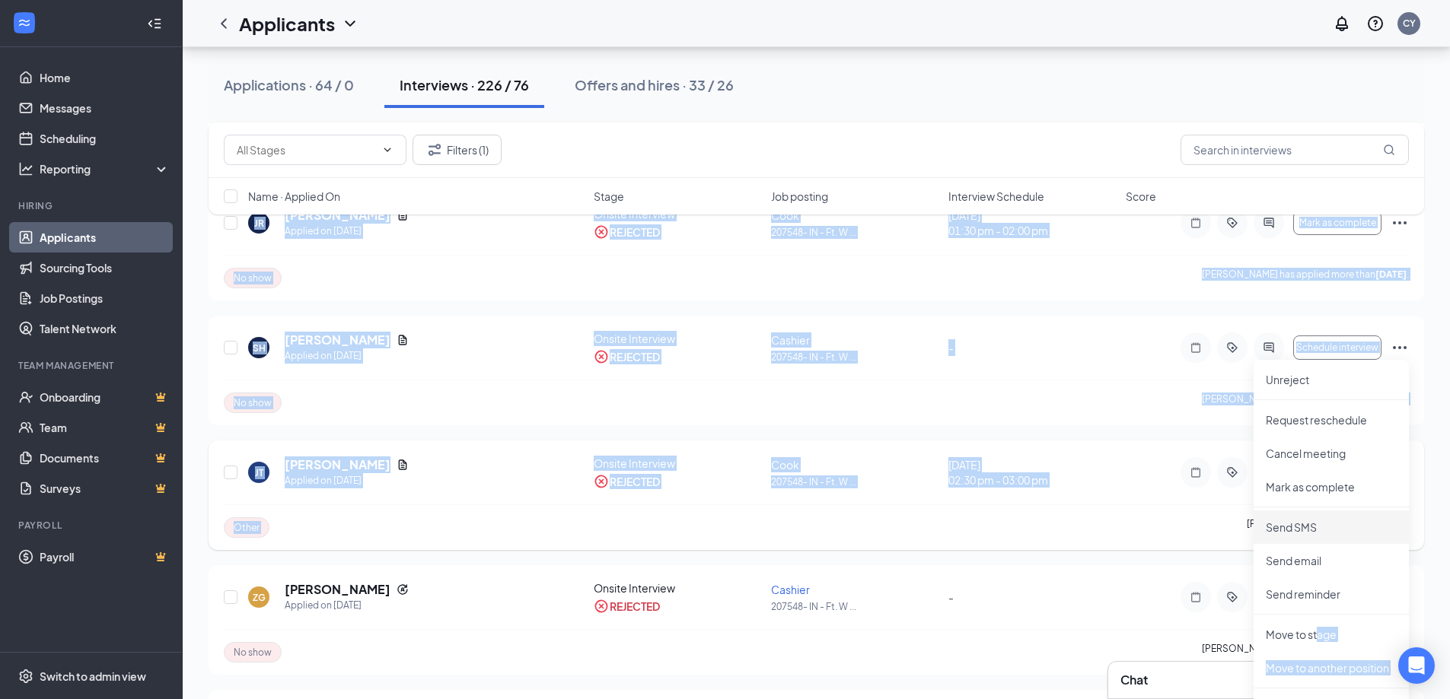
drag, startPoint x: 1316, startPoint y: 631, endPoint x: 1225, endPoint y: 524, distance: 140.3
click at [1183, 528] on div "Other [PERSON_NAME] interviewed [DATE] ." at bounding box center [816, 528] width 1185 height 46
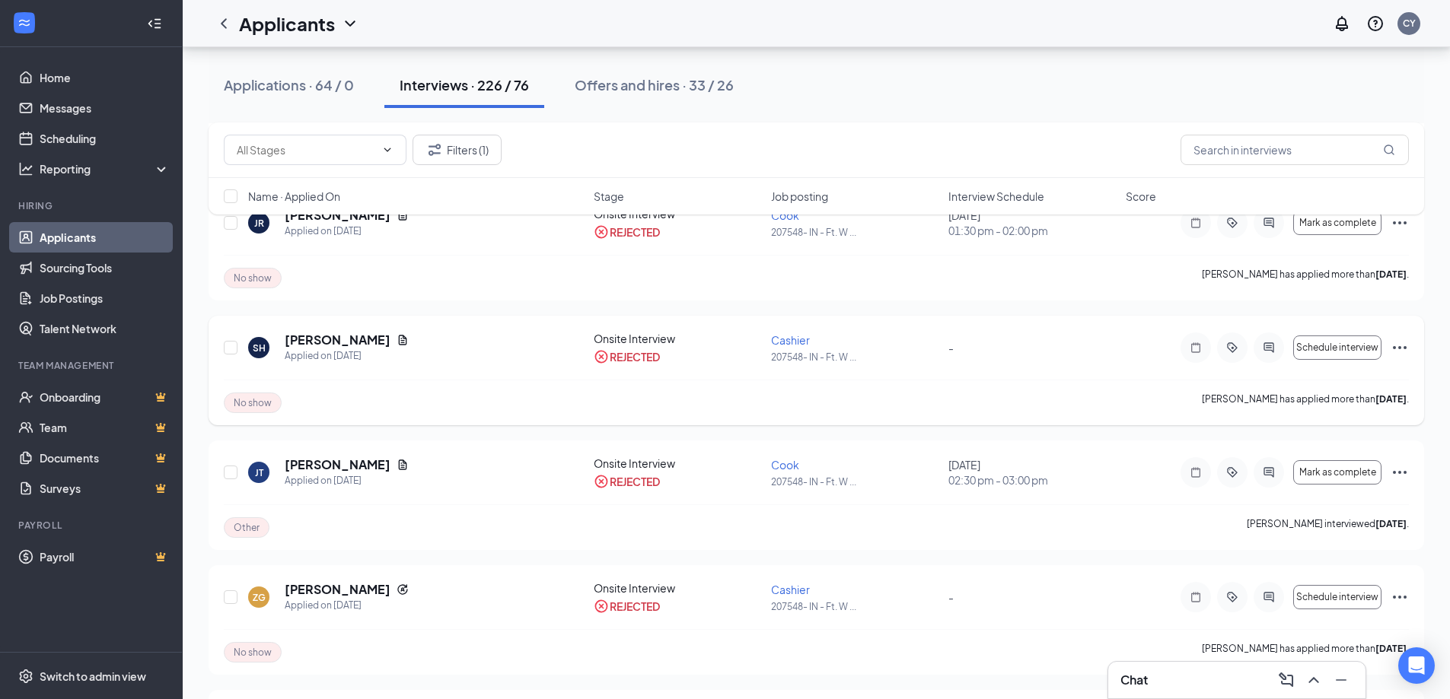
click at [1394, 347] on icon "Ellipses" at bounding box center [1400, 347] width 14 height 3
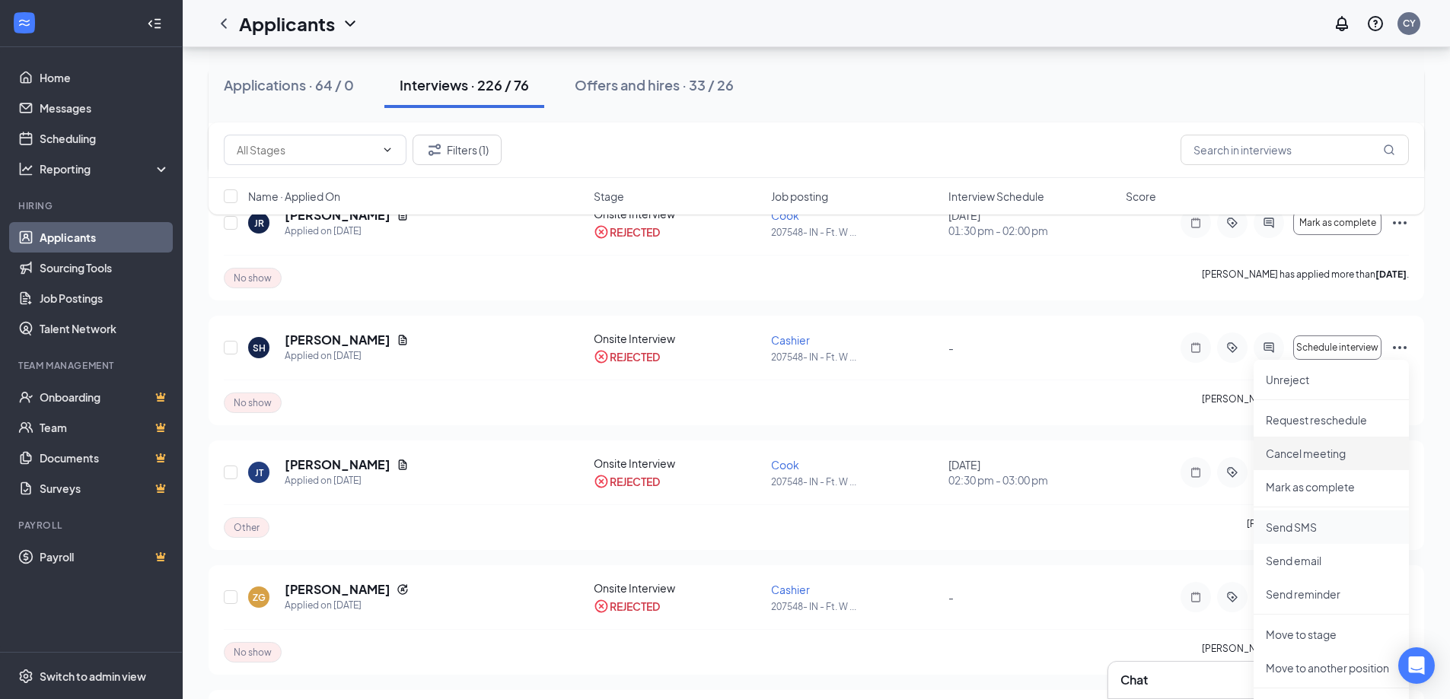
scroll to position [304, 0]
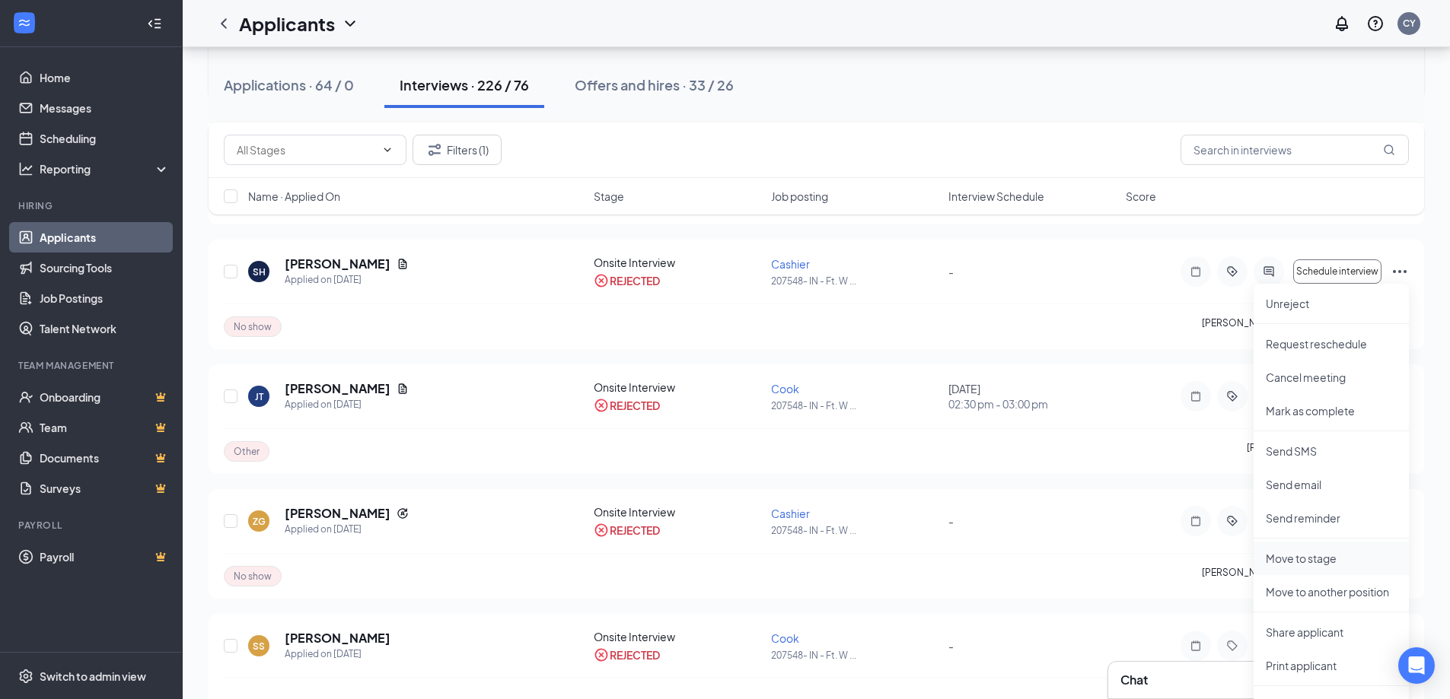
click at [1316, 556] on p "Move to stage" at bounding box center [1331, 558] width 131 height 15
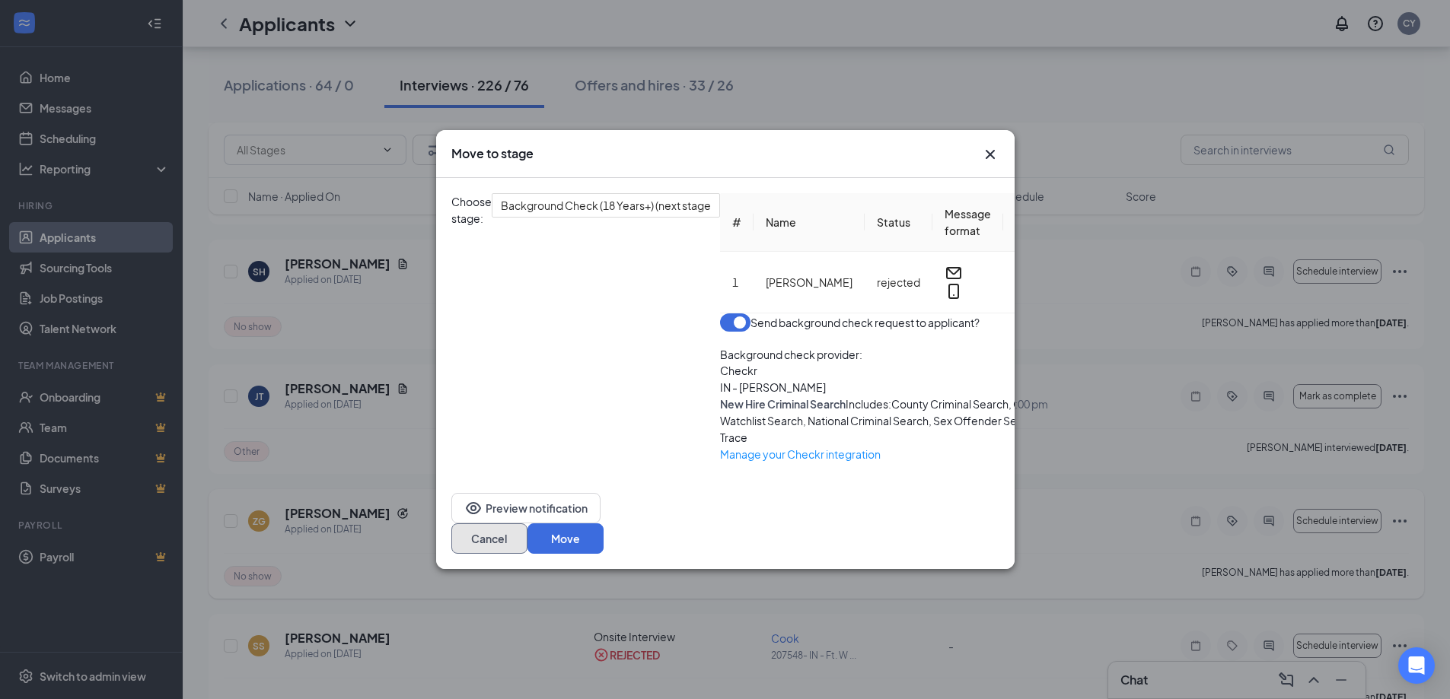
click at [527, 554] on button "Cancel" at bounding box center [489, 539] width 76 height 30
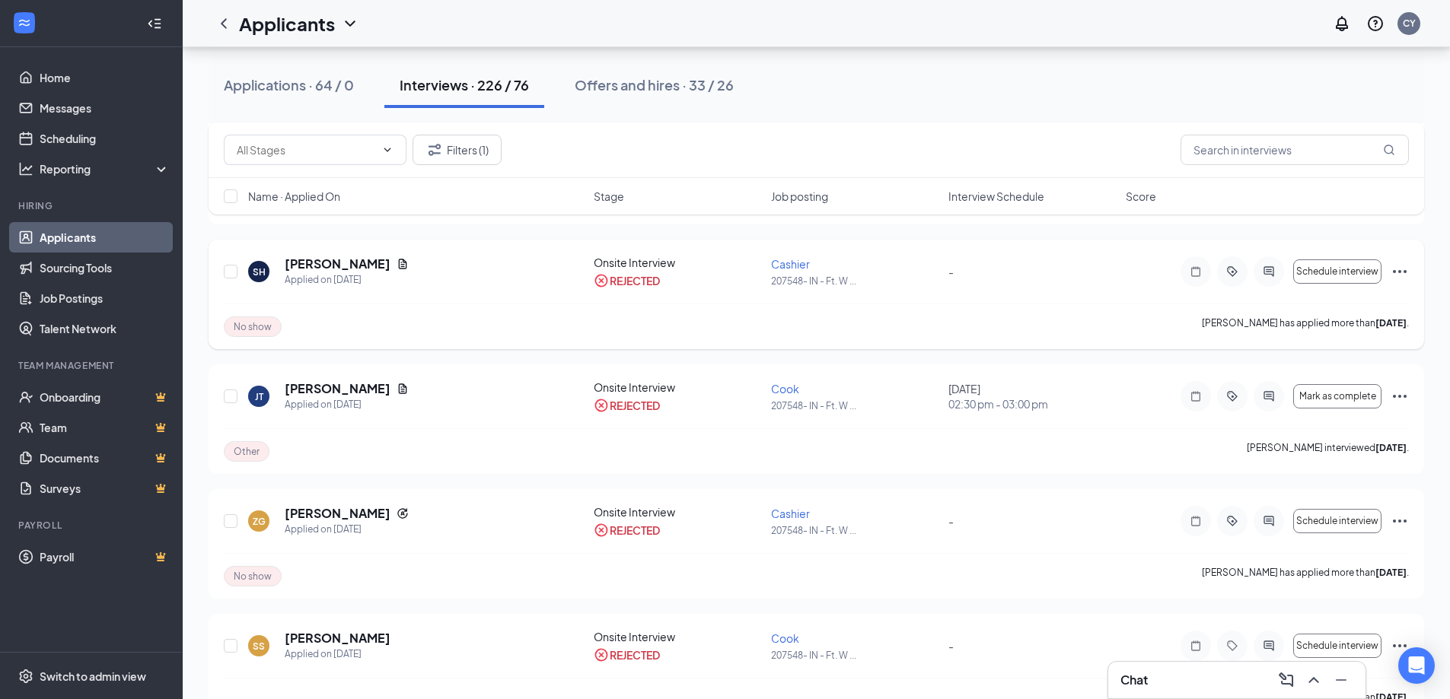
click at [1390, 264] on div "Schedule interview" at bounding box center [1294, 271] width 228 height 30
click at [1400, 275] on icon "Ellipses" at bounding box center [1399, 272] width 18 height 18
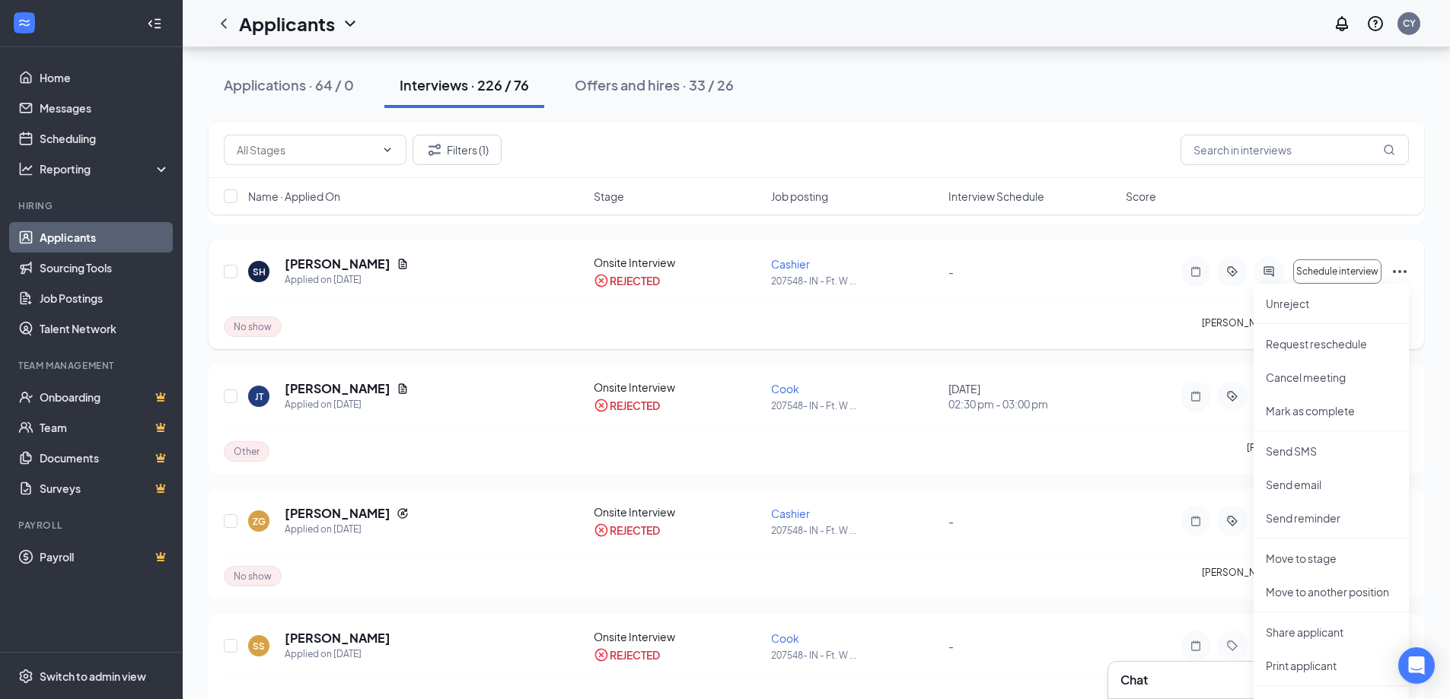
click at [1167, 299] on div "SH [PERSON_NAME] Applied on [DATE] Onsite Interview REJECTED Cashier 207548- IN…" at bounding box center [816, 279] width 1185 height 49
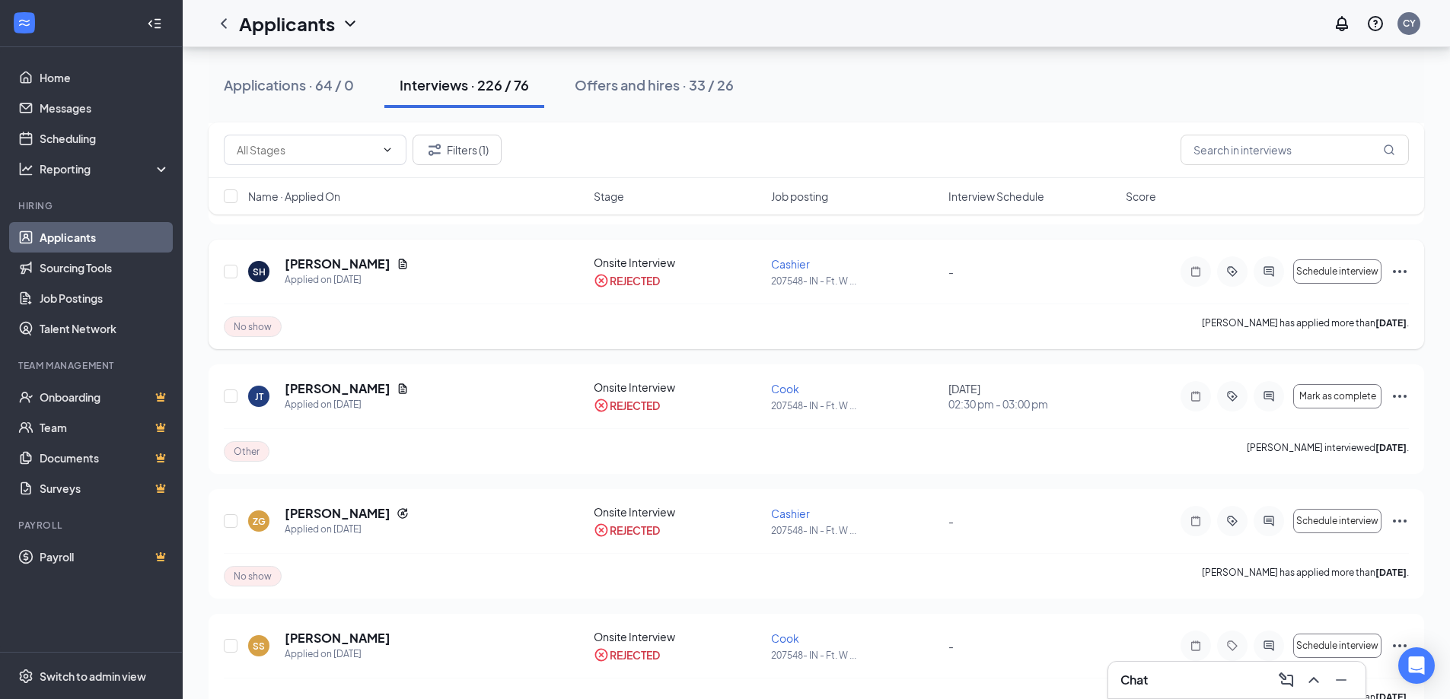
click at [1406, 267] on icon "Ellipses" at bounding box center [1399, 272] width 18 height 18
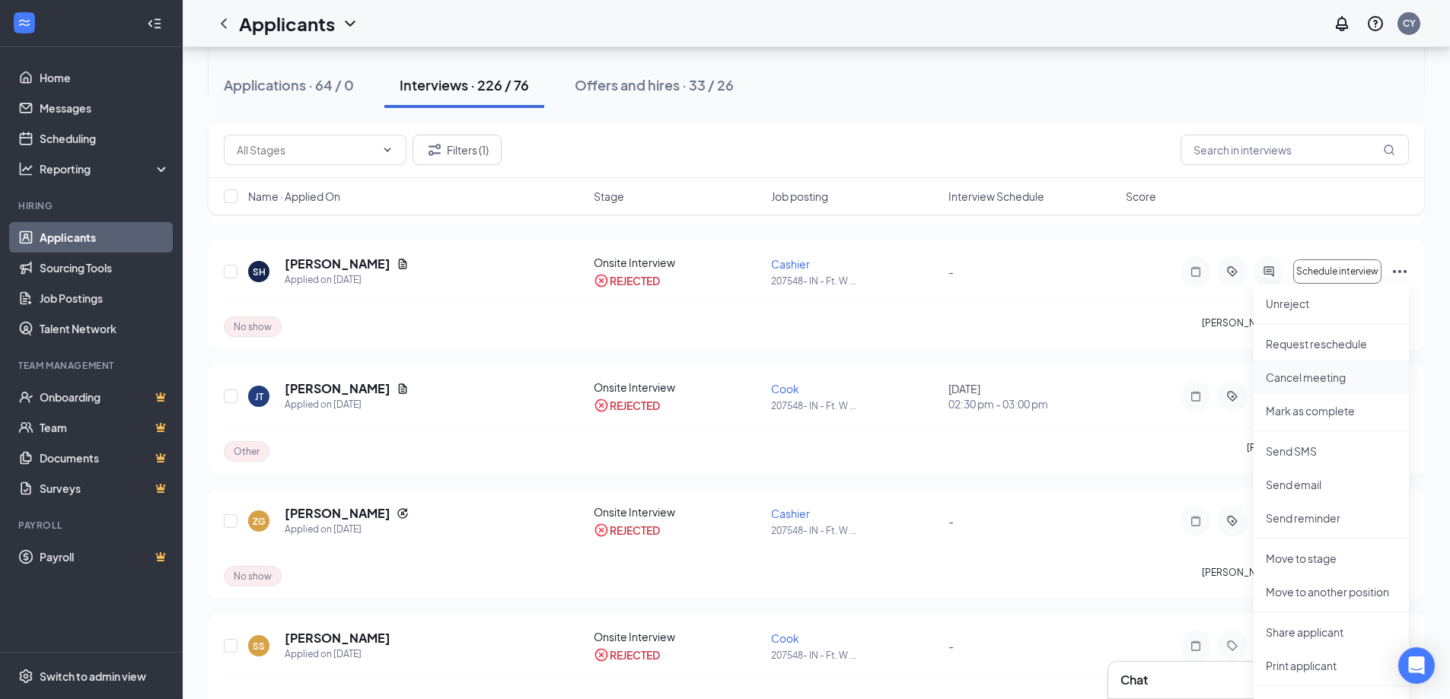
click at [1352, 379] on p "Cancel meeting" at bounding box center [1331, 377] width 131 height 15
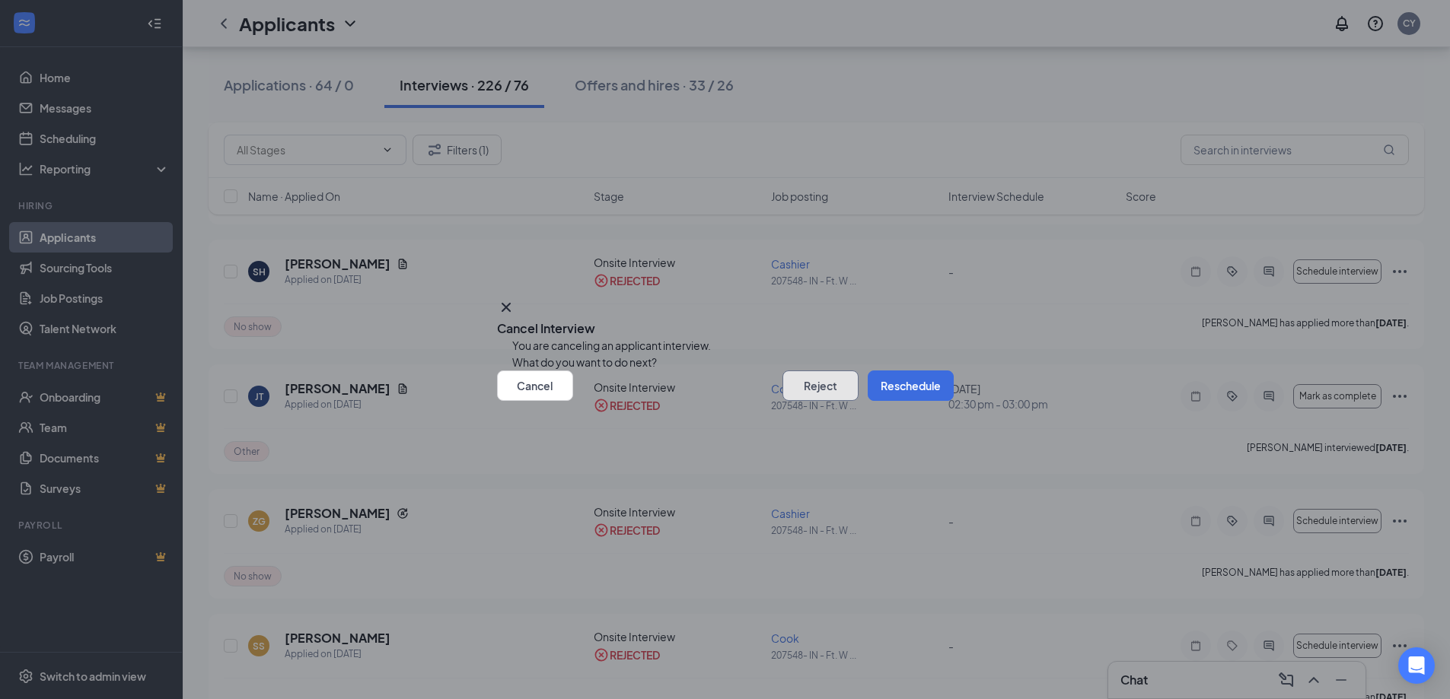
click at [829, 401] on button "Reject" at bounding box center [820, 386] width 76 height 30
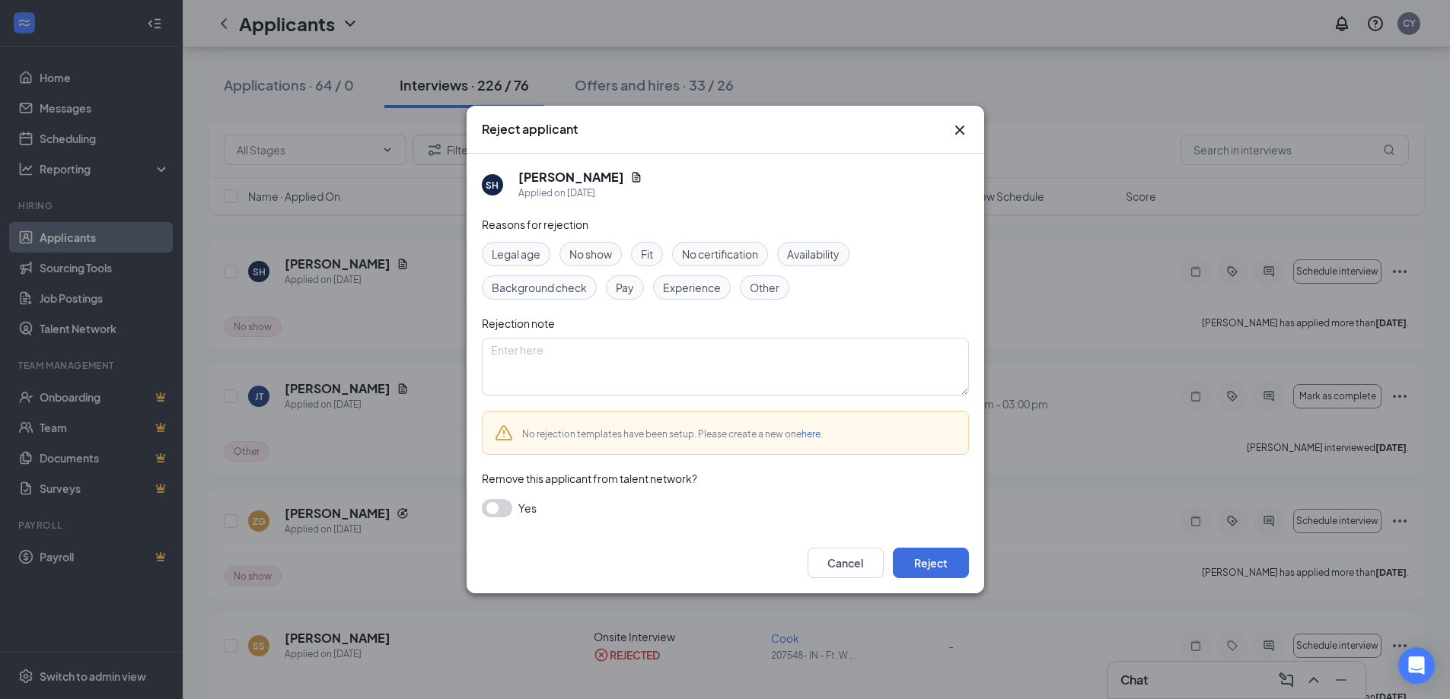
click at [496, 505] on button "button" at bounding box center [497, 508] width 30 height 18
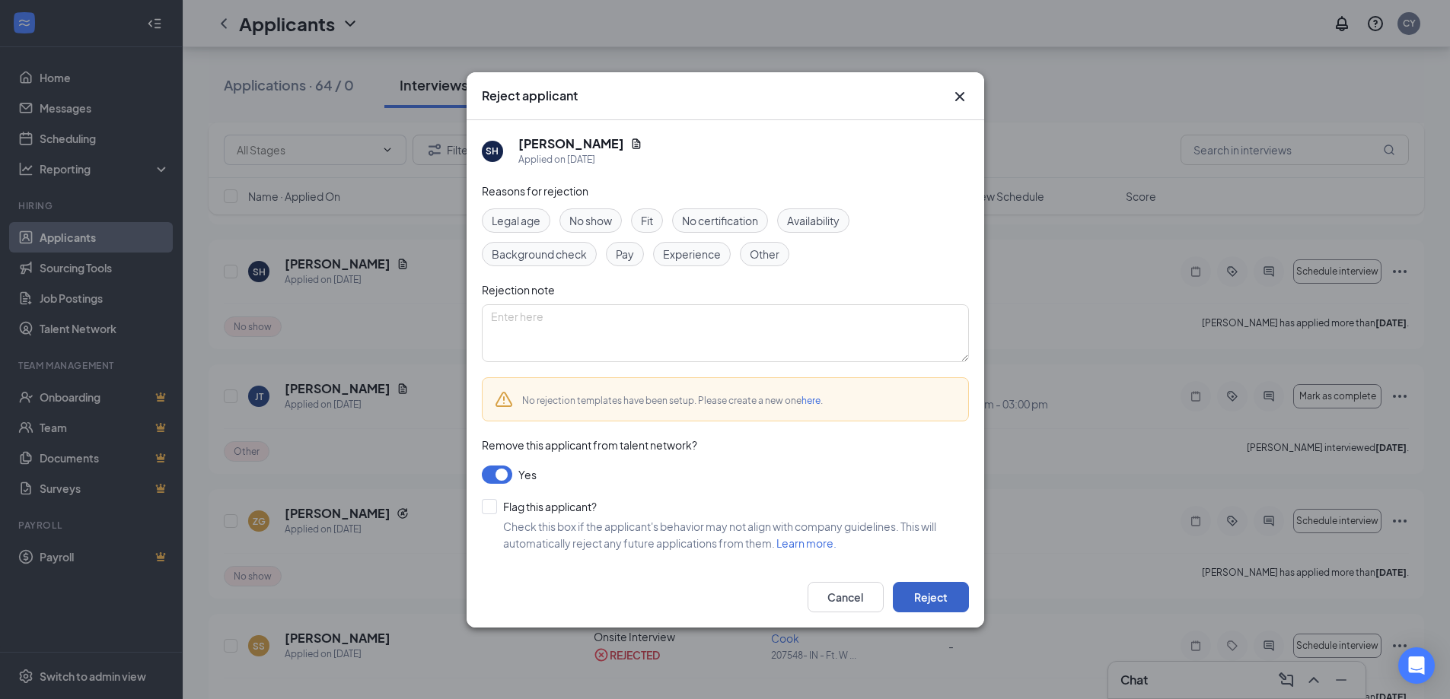
click at [920, 599] on button "Reject" at bounding box center [931, 597] width 76 height 30
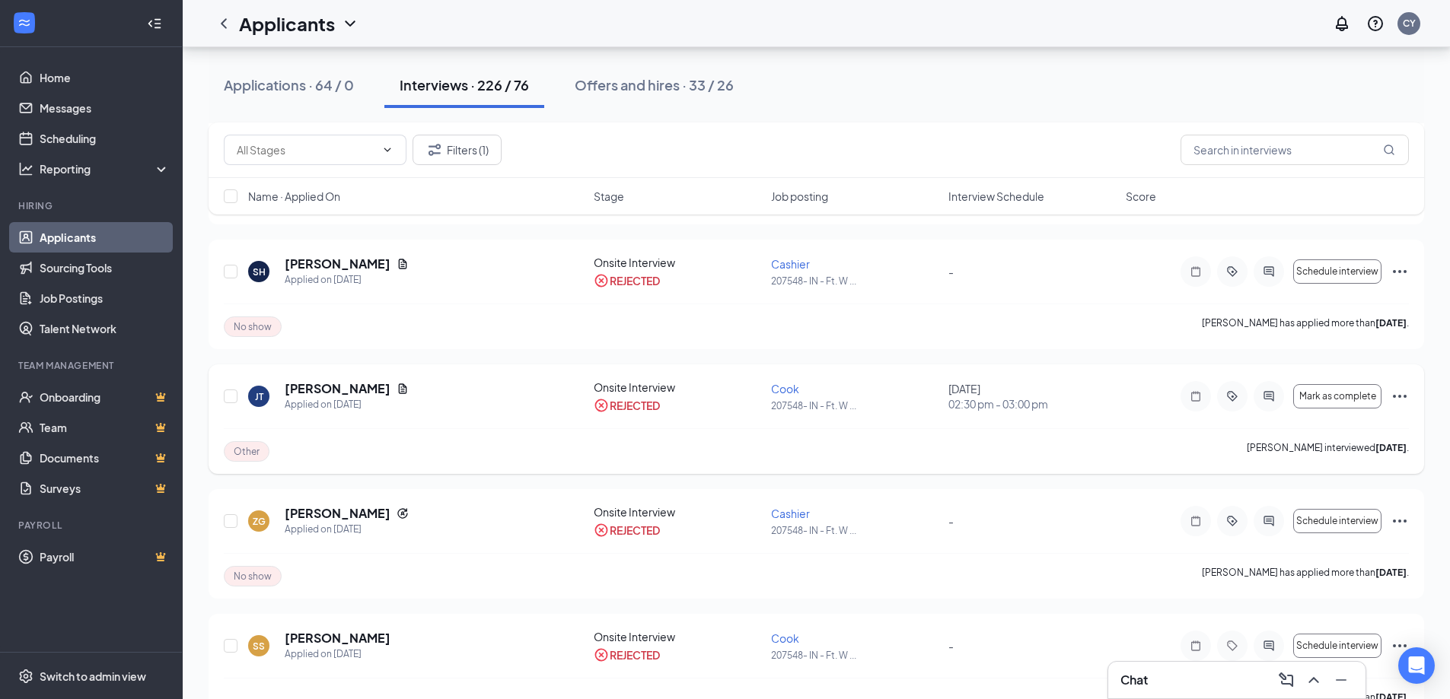
click at [1400, 397] on icon "Ellipses" at bounding box center [1400, 396] width 14 height 3
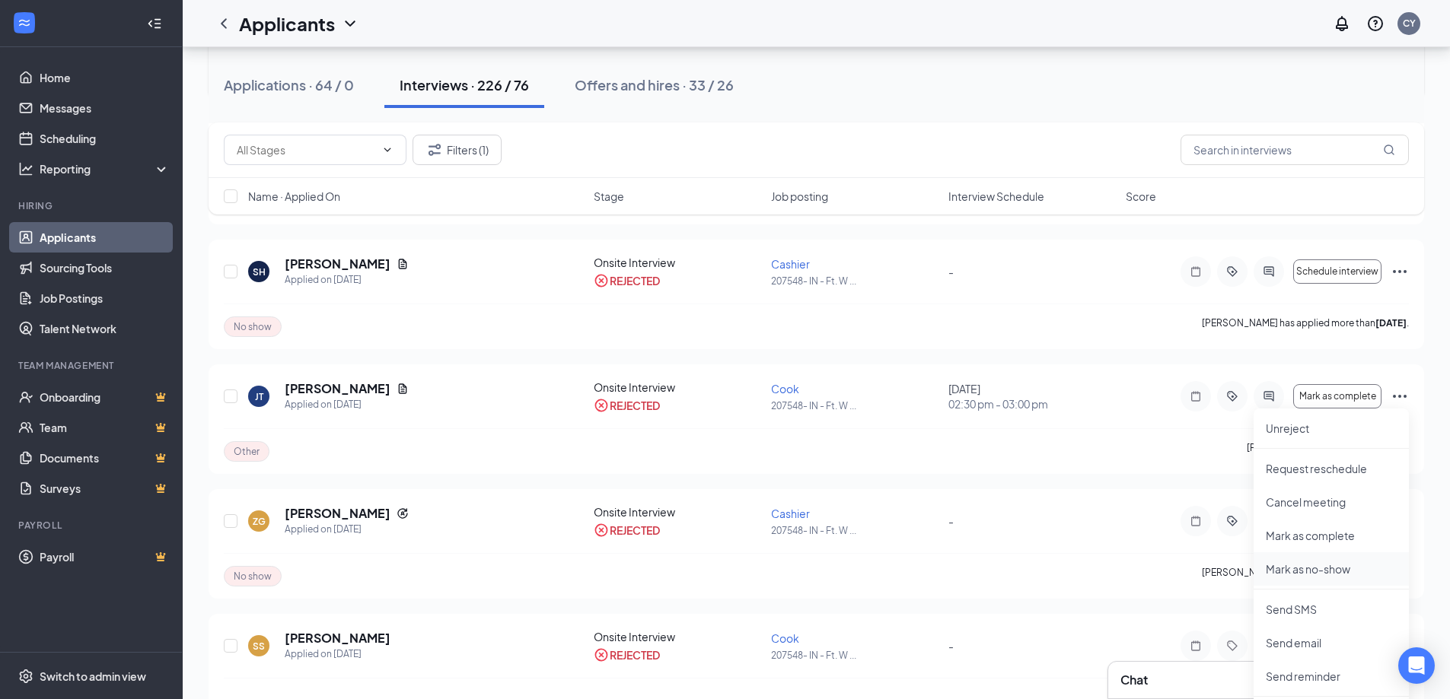
click at [1313, 567] on p "Mark as no-show" at bounding box center [1331, 569] width 131 height 15
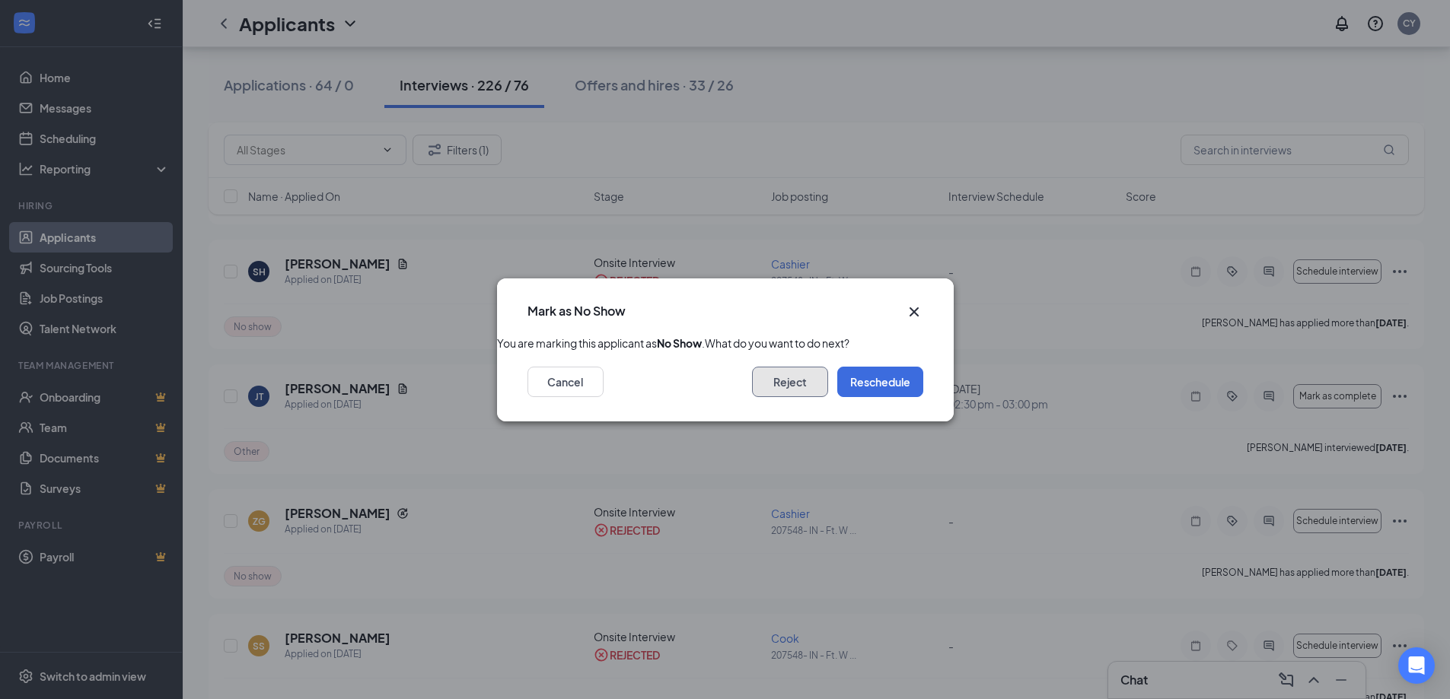
click at [794, 397] on button "Reject" at bounding box center [790, 382] width 76 height 30
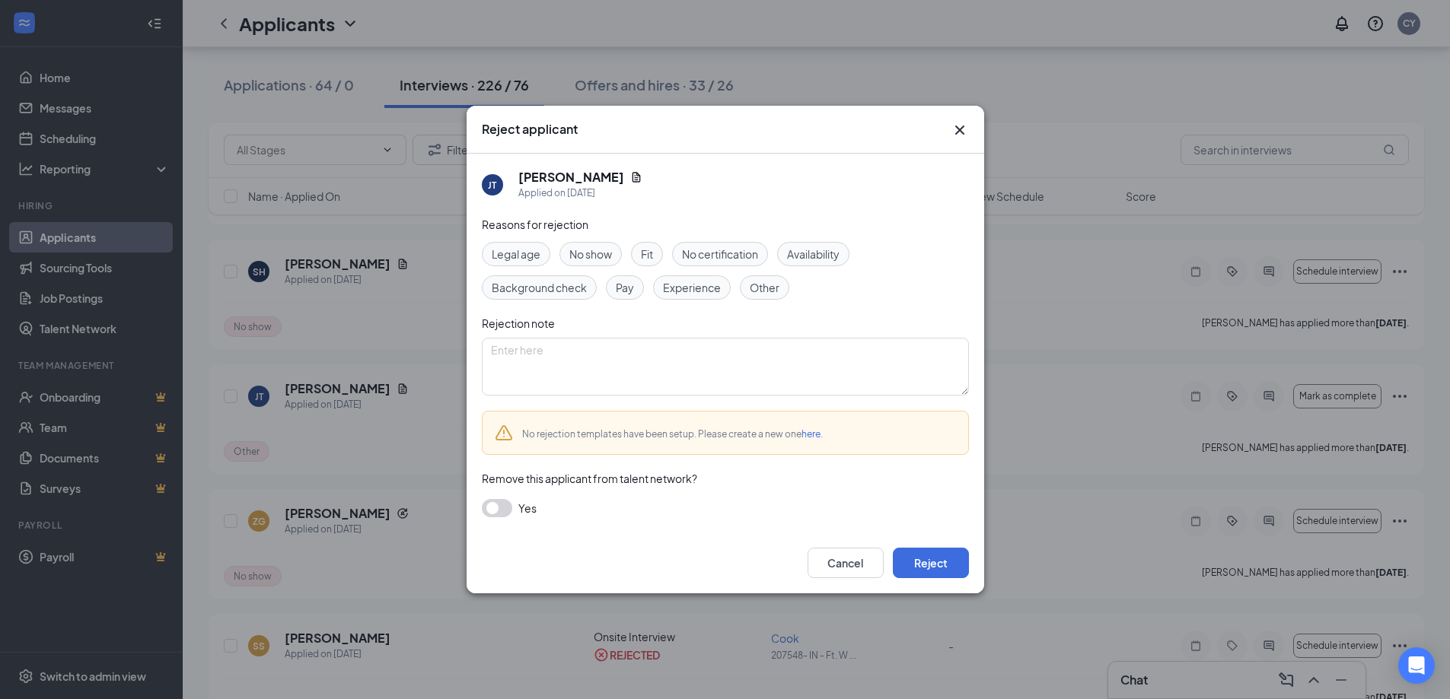
click at [759, 289] on span "Other" at bounding box center [765, 287] width 30 height 17
click at [497, 505] on button "button" at bounding box center [497, 508] width 30 height 18
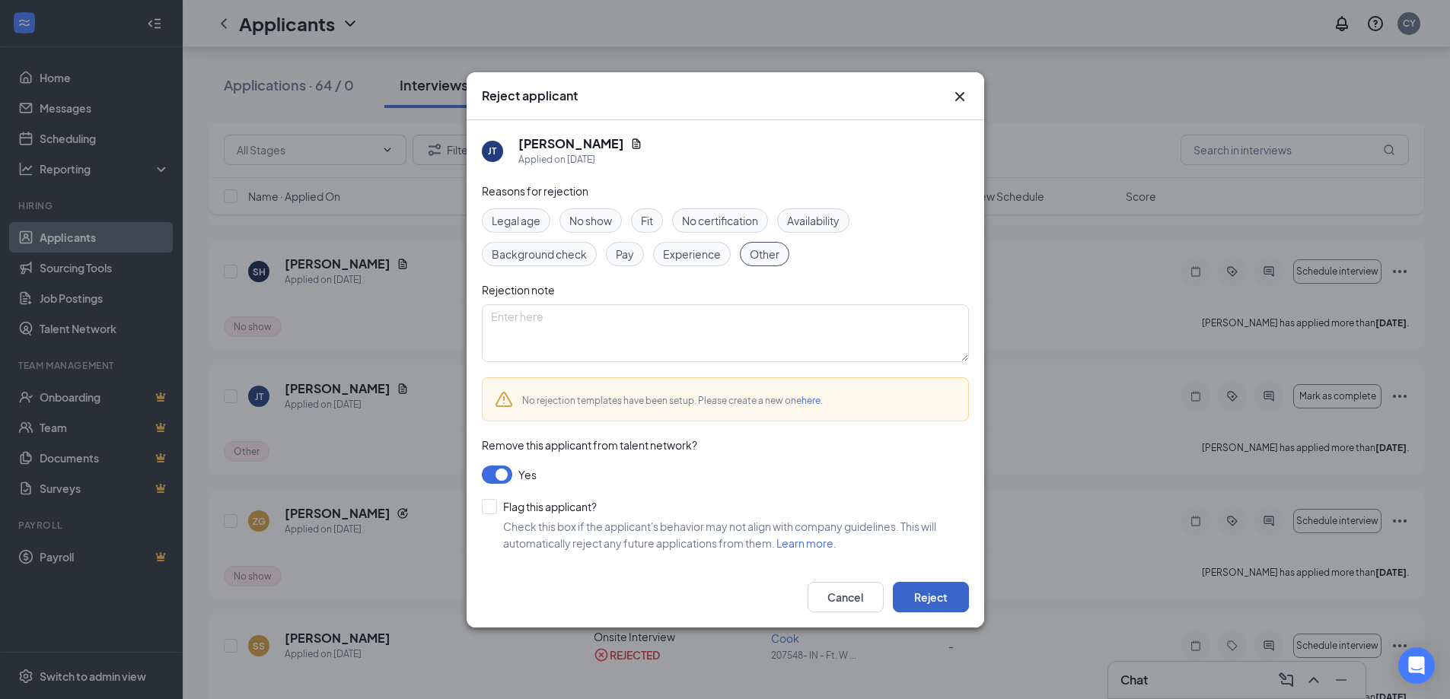
click at [918, 605] on button "Reject" at bounding box center [931, 597] width 76 height 30
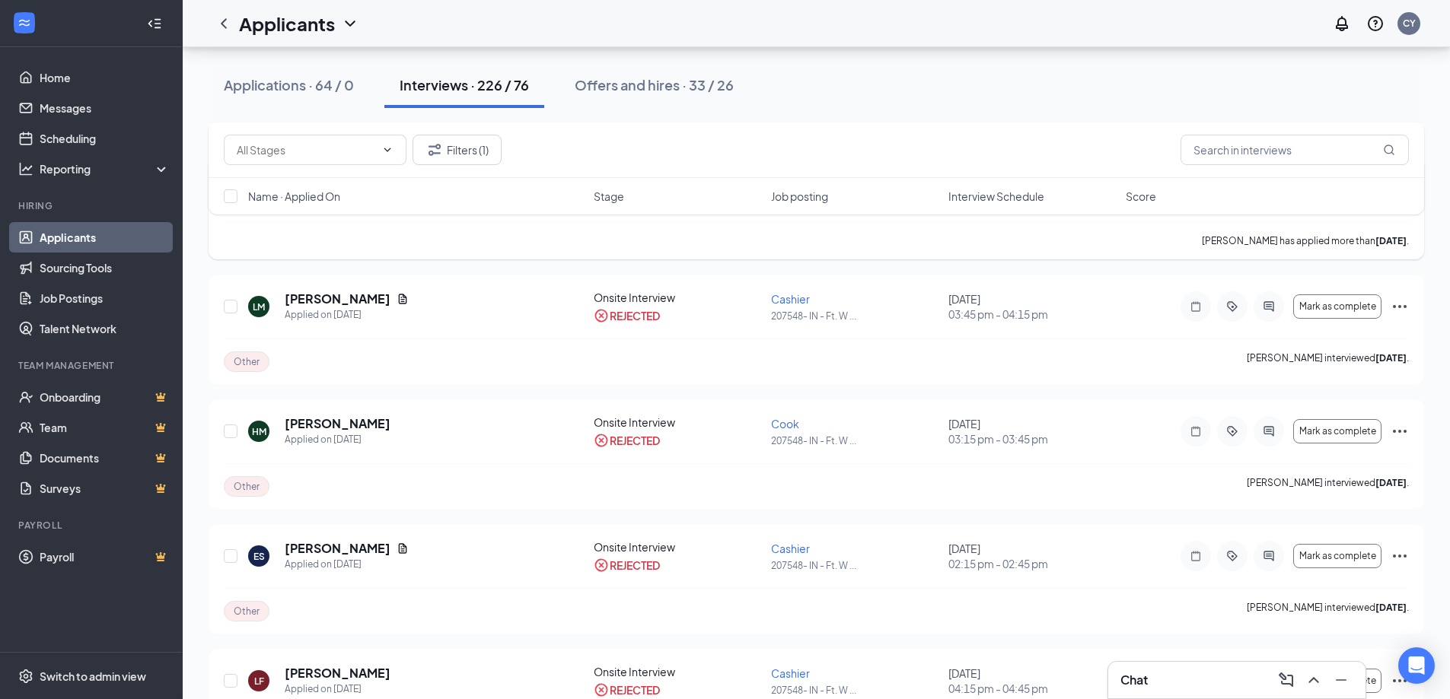
scroll to position [837, 0]
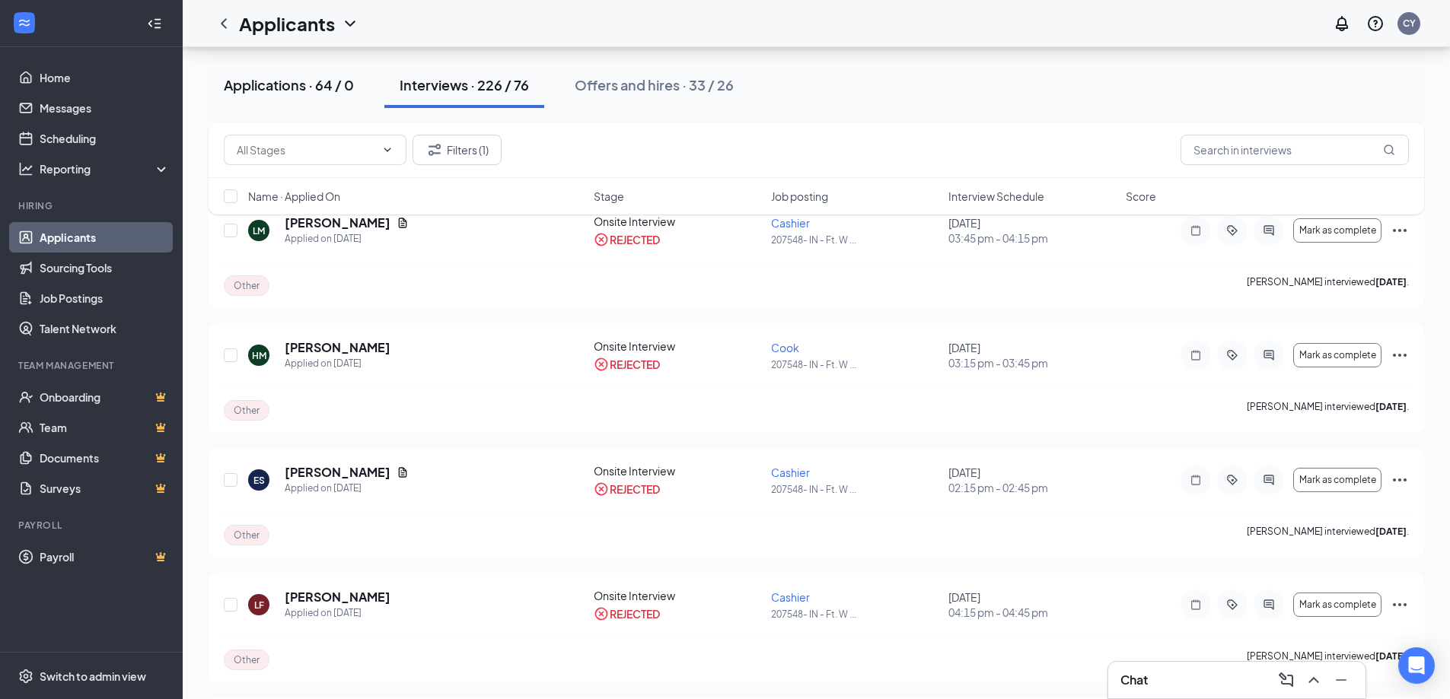
click at [287, 78] on div "Applications · 64 / 0" at bounding box center [289, 84] width 130 height 19
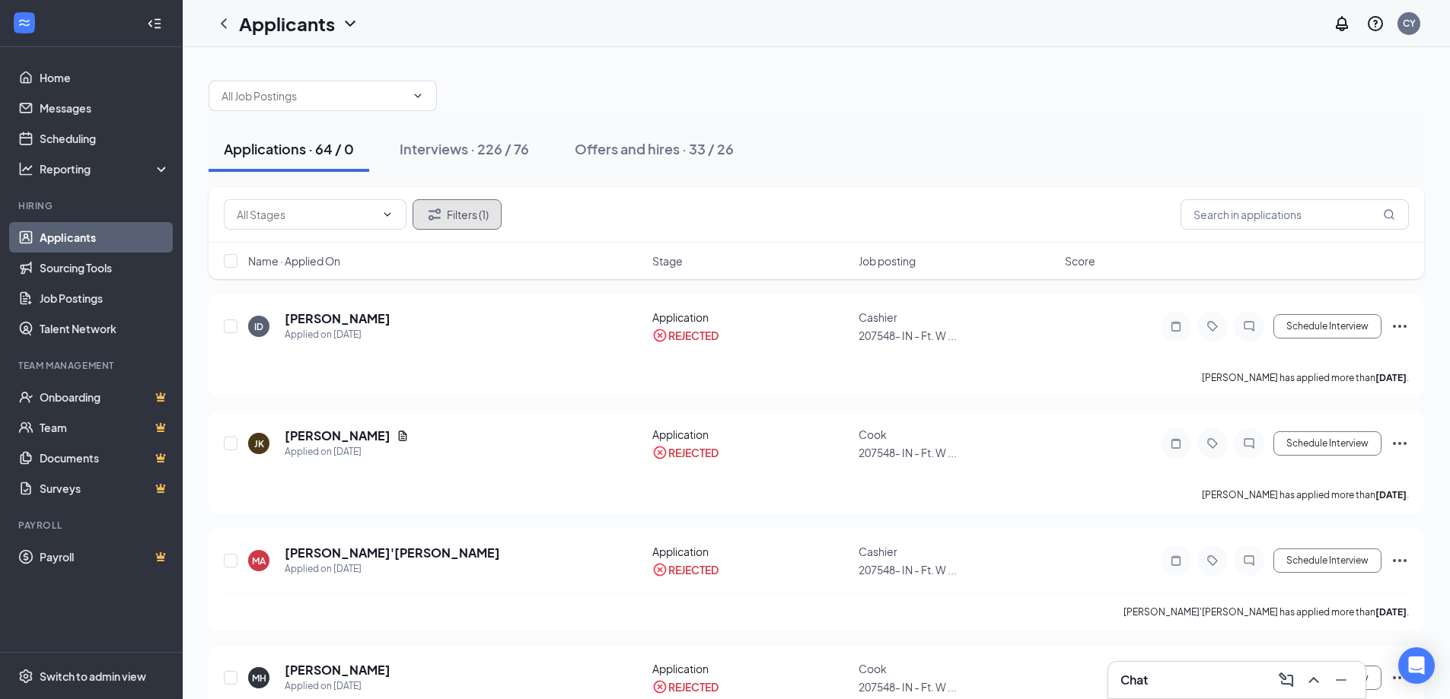
click at [472, 218] on button "Filters (1)" at bounding box center [456, 214] width 89 height 30
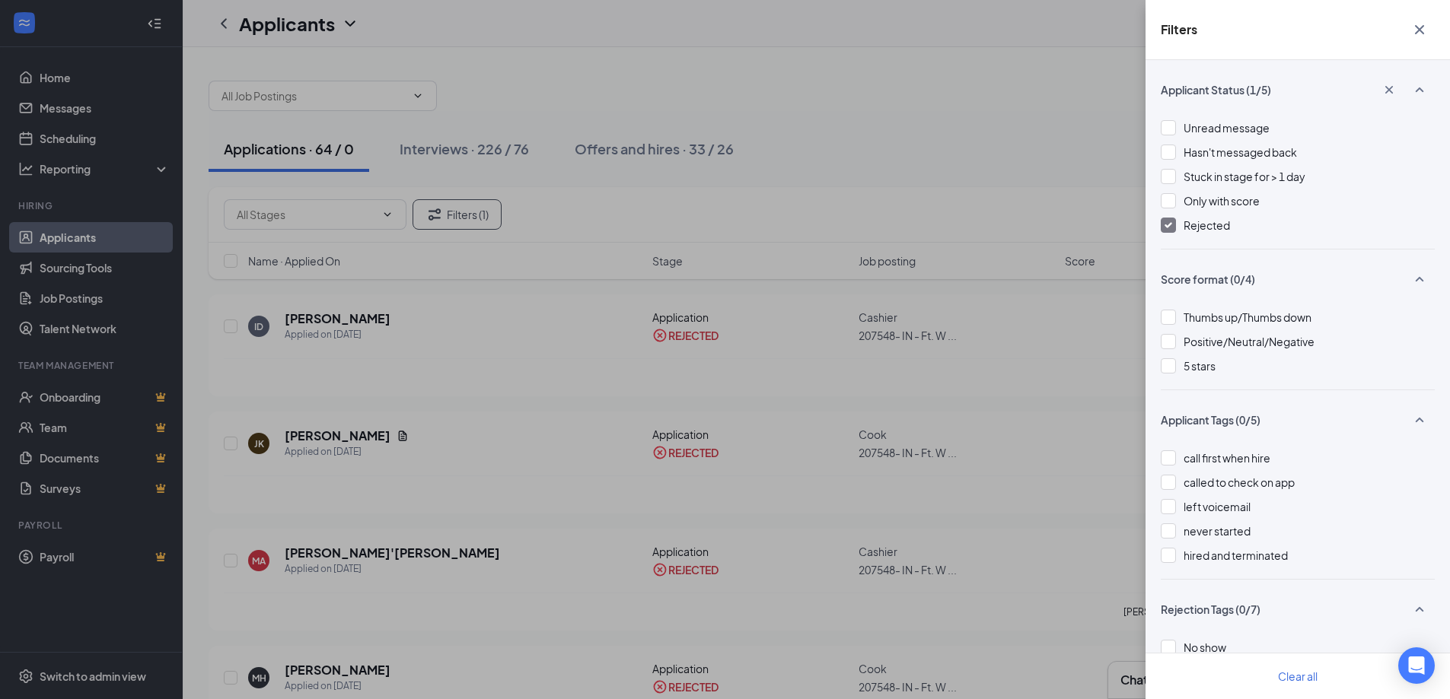
click at [1173, 224] on div at bounding box center [1167, 225] width 15 height 15
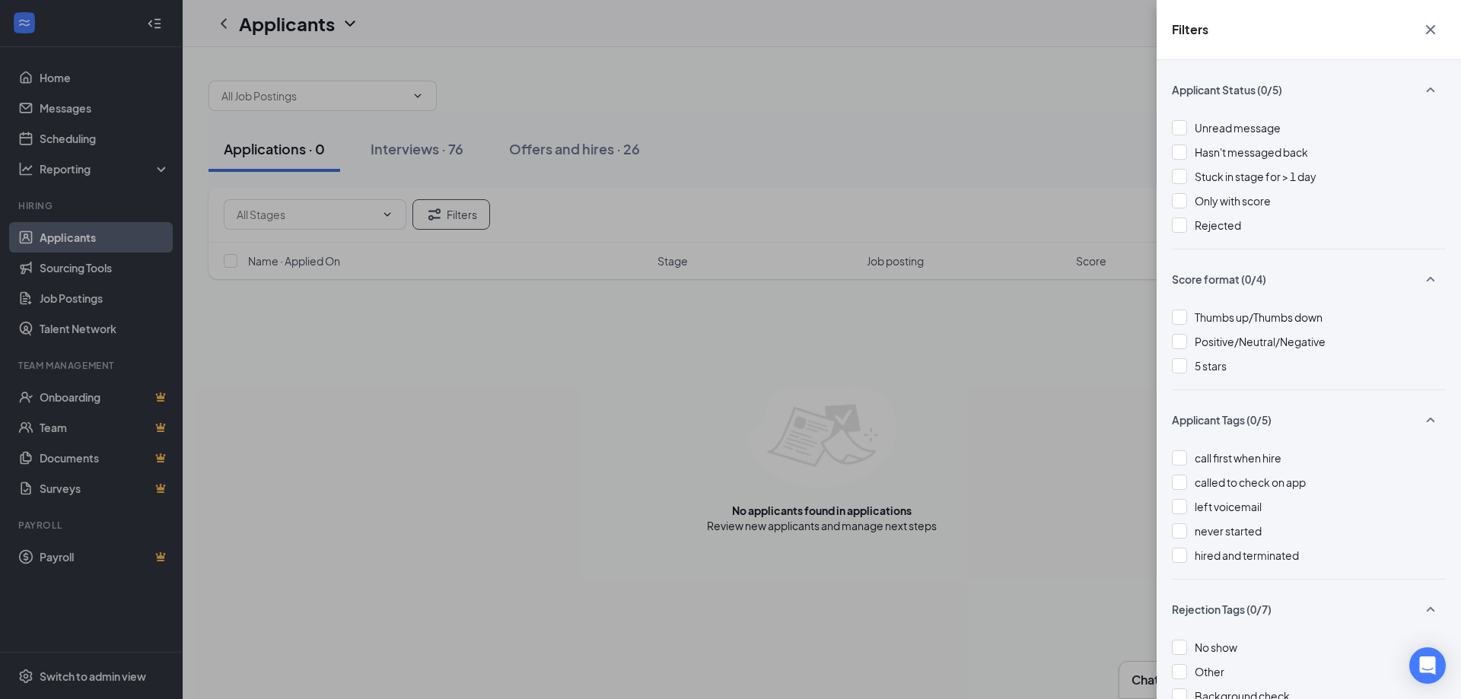
click at [1430, 36] on icon "Cross" at bounding box center [1431, 30] width 18 height 18
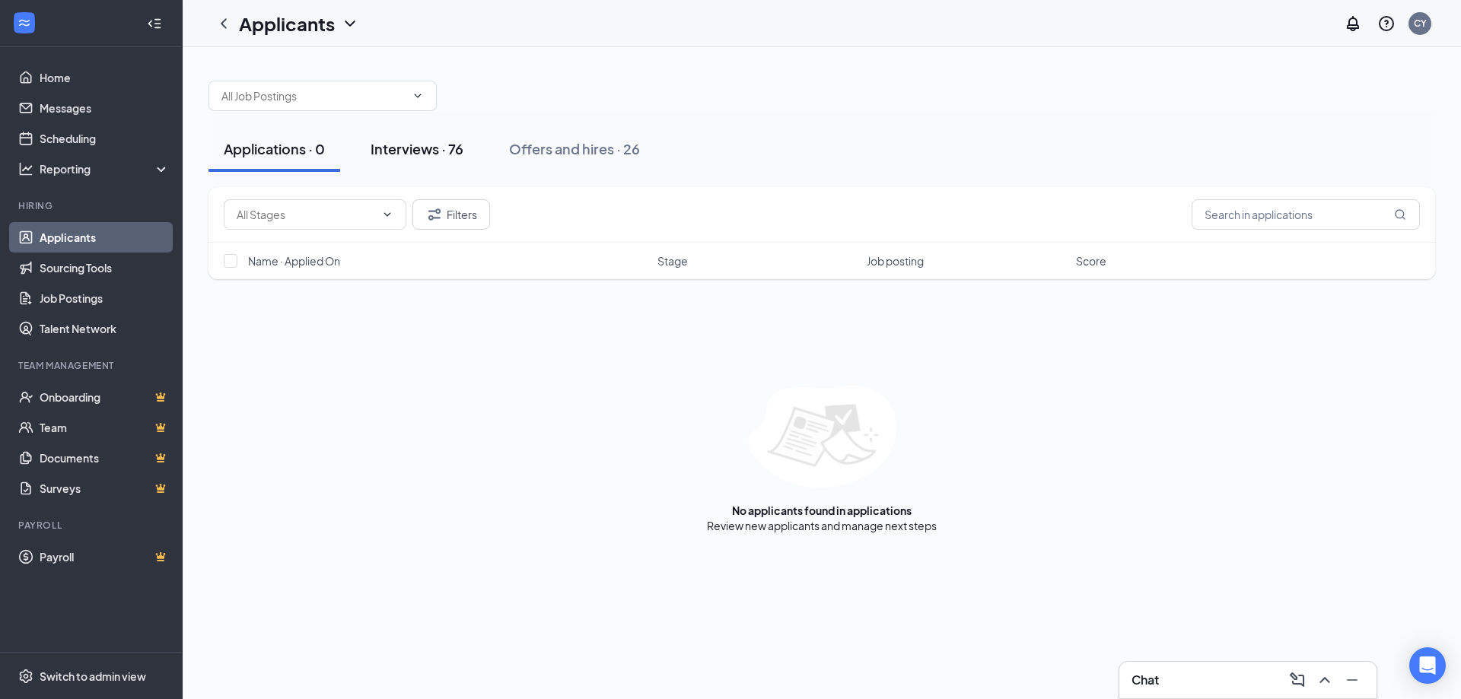
click at [438, 145] on div "Interviews · 76" at bounding box center [417, 148] width 93 height 19
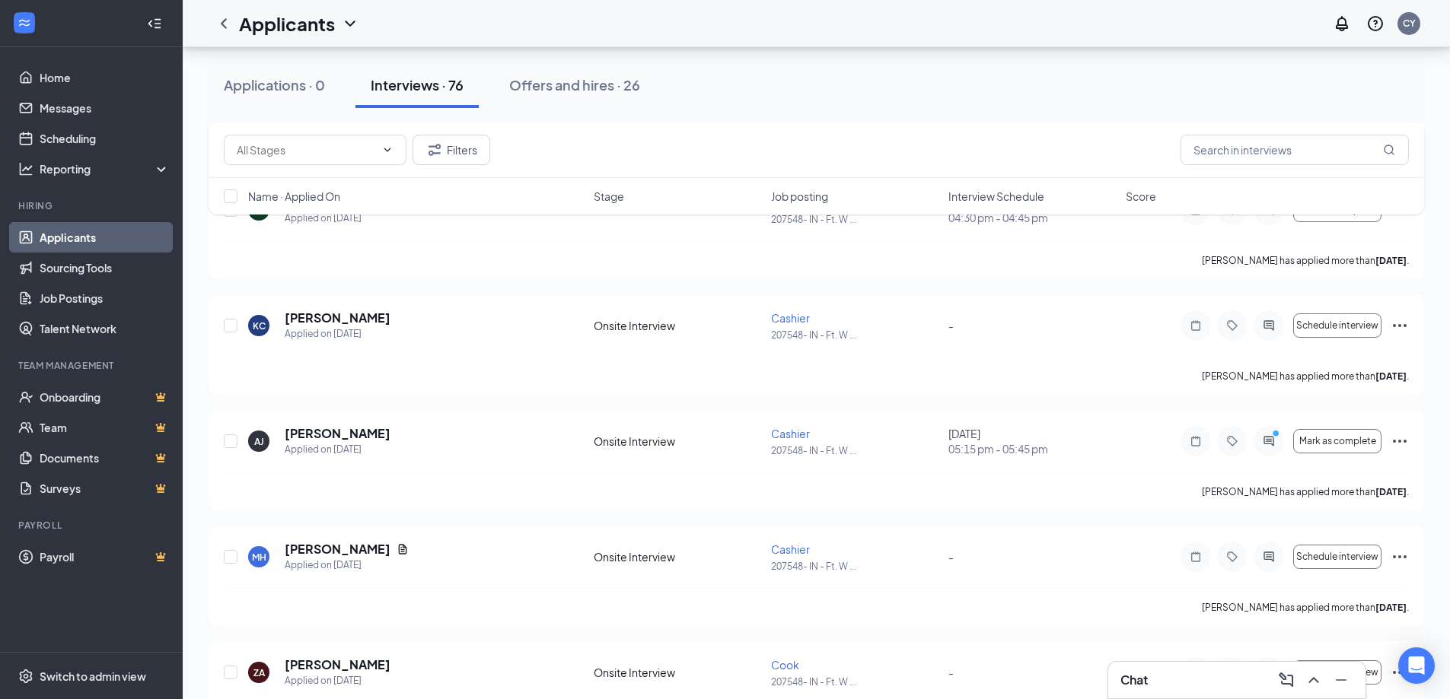
scroll to position [5631, 0]
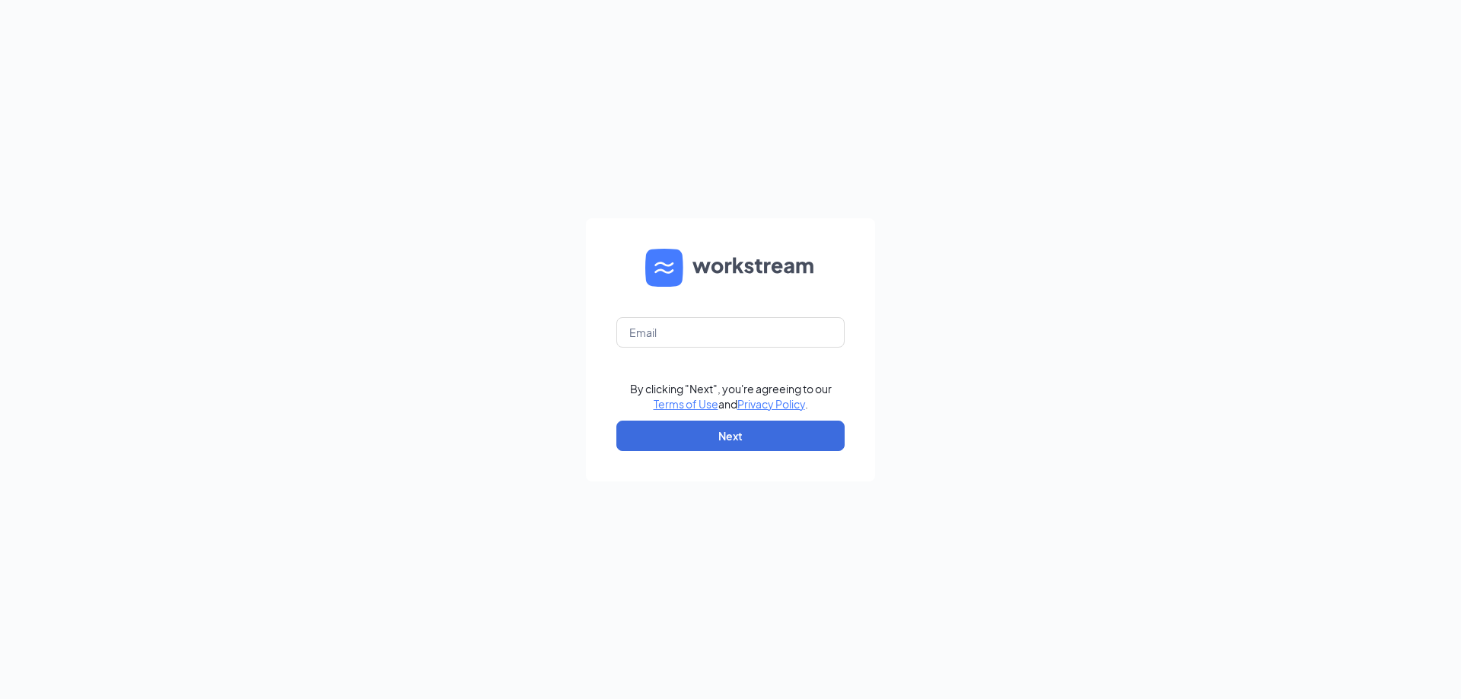
click at [291, 674] on div "By clicking "Next", you're agreeing to our Terms of Use and Privacy Policy . Ne…" at bounding box center [730, 349] width 1461 height 699
